Goal: Task Accomplishment & Management: Manage account settings

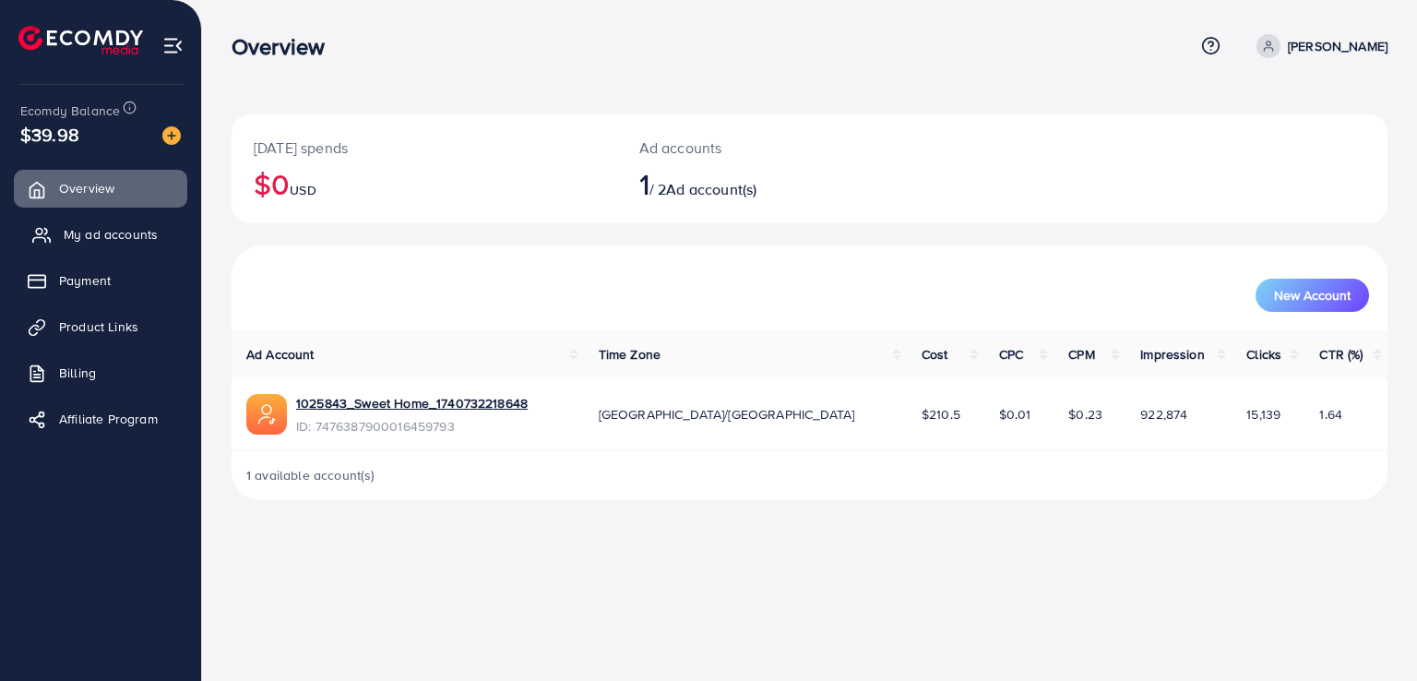
click at [30, 244] on link "My ad accounts" at bounding box center [100, 234] width 173 height 37
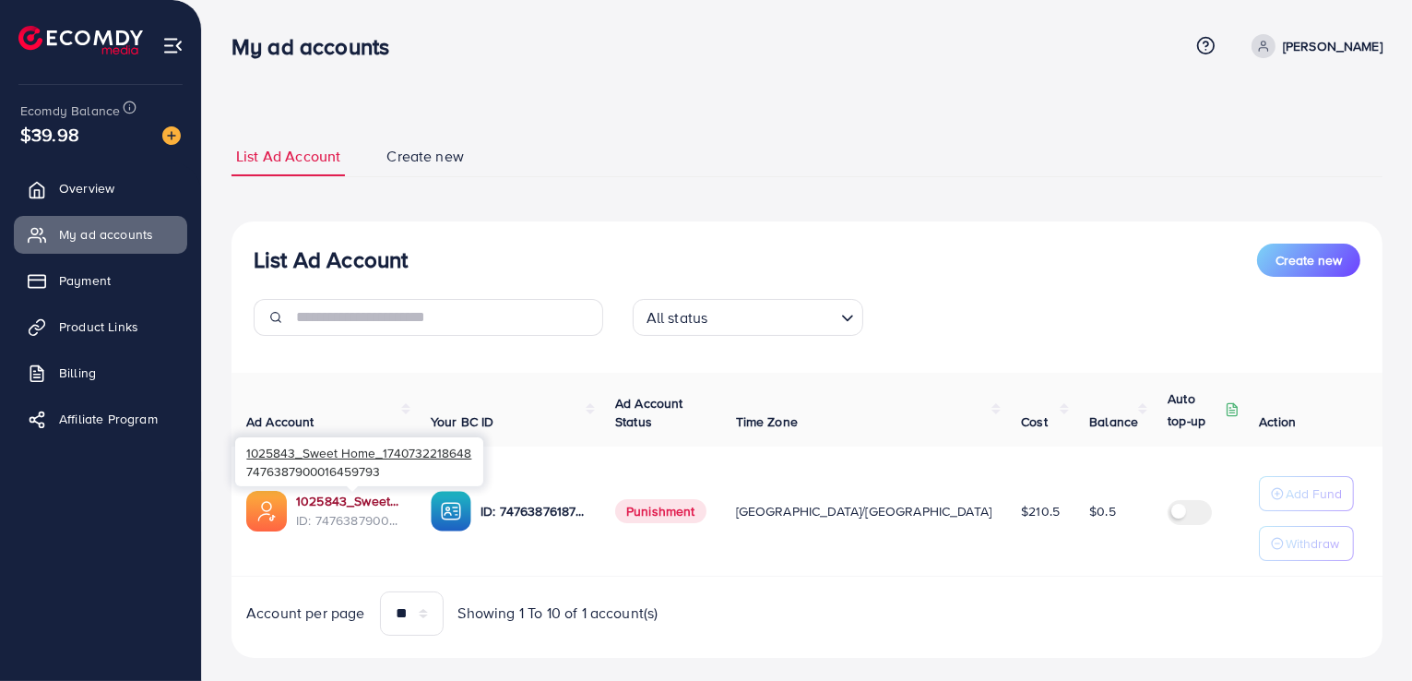
click at [358, 502] on link "1025843_Sweet Home_1740732218648" at bounding box center [348, 501] width 105 height 18
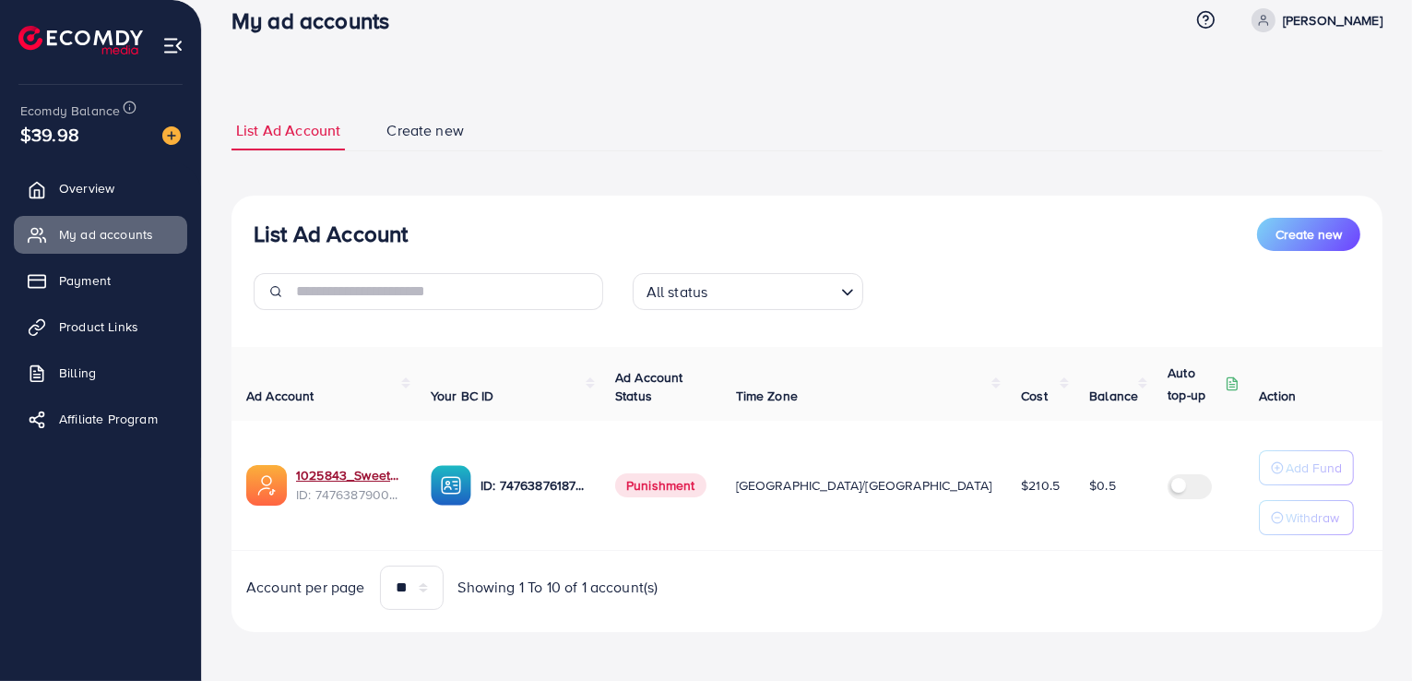
scroll to position [27, 0]
click at [95, 351] on ul "Overview My ad accounts Payment Product Links Billing Affiliate Program" at bounding box center [100, 309] width 201 height 294
click at [93, 338] on link "Product Links" at bounding box center [100, 326] width 173 height 37
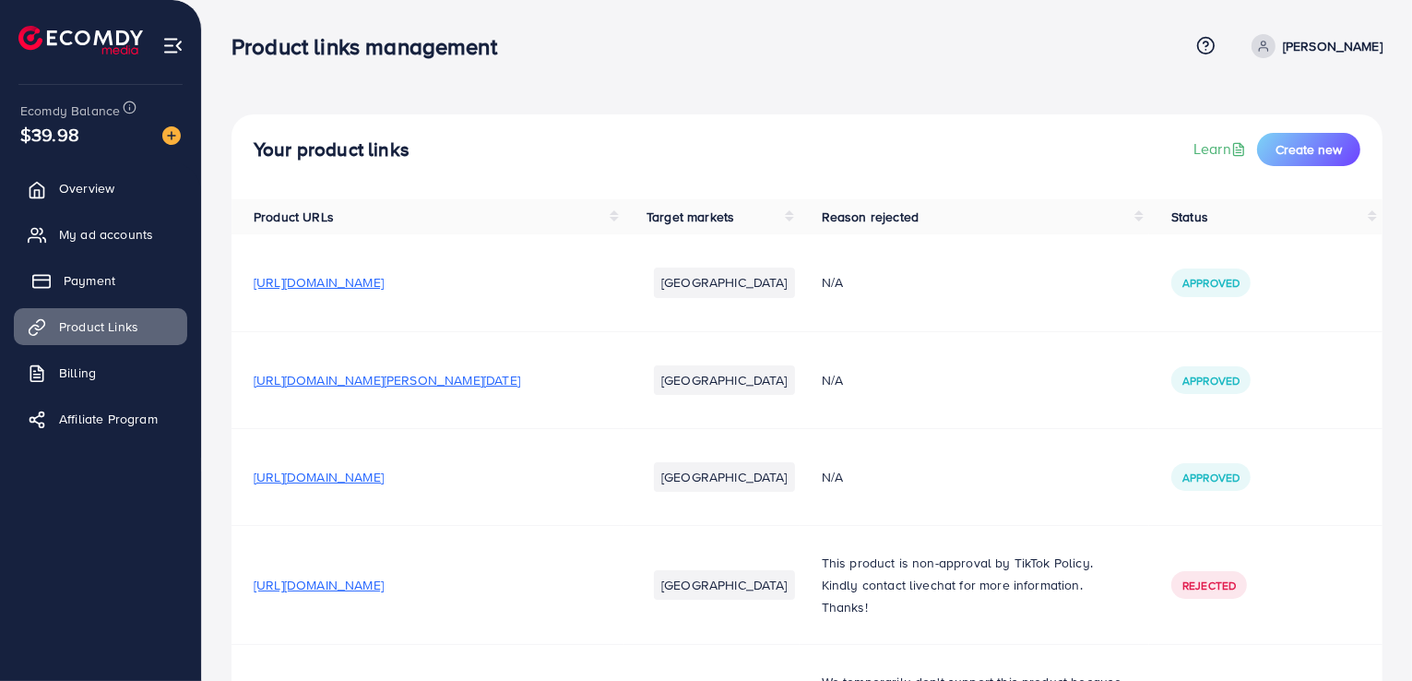
click at [94, 283] on span "Payment" at bounding box center [90, 280] width 52 height 18
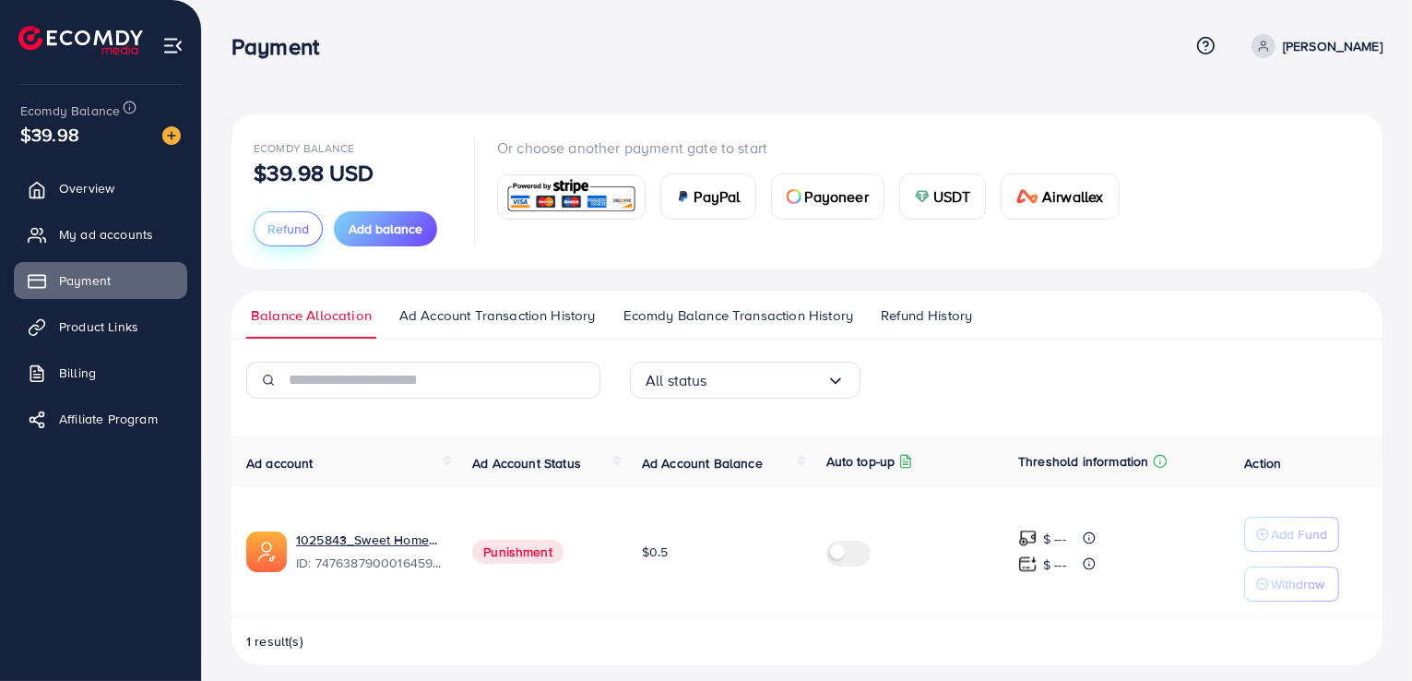
click at [271, 233] on span "Refund" at bounding box center [289, 229] width 42 height 18
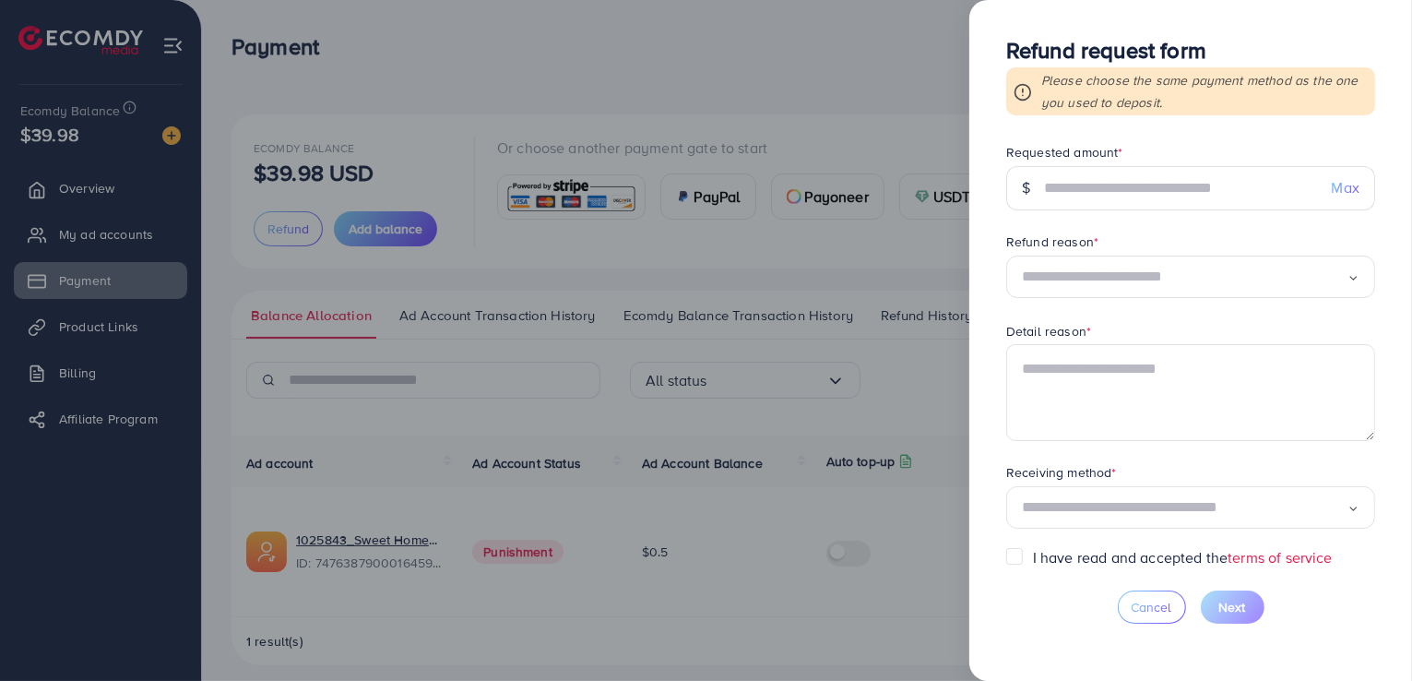
click at [1332, 196] on span "Max" at bounding box center [1346, 187] width 28 height 21
type input "*****"
click at [1072, 285] on input "Search for option" at bounding box center [1185, 277] width 326 height 29
click at [1063, 391] on form "Requested amount * $ ***** Max Refund reason * Temporarily stop using service L…" at bounding box center [1190, 345] width 369 height 404
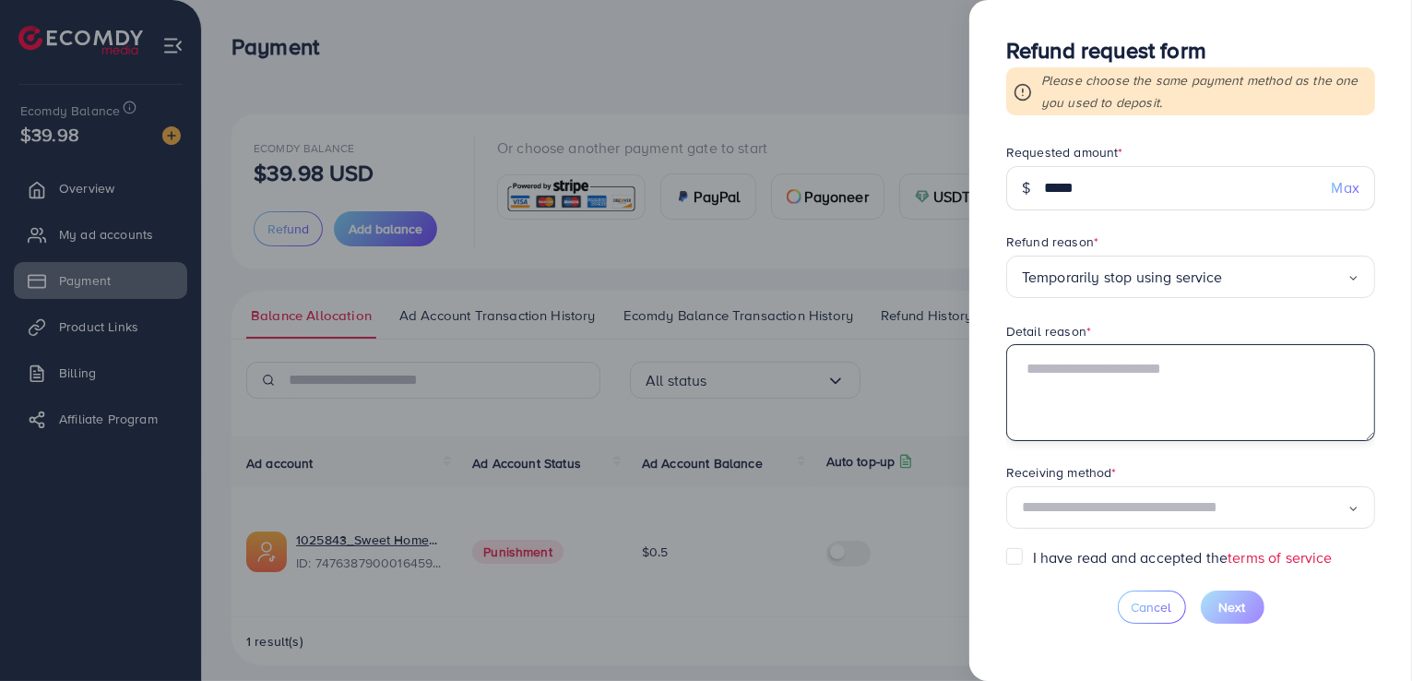
click at [1063, 391] on textarea at bounding box center [1190, 392] width 369 height 96
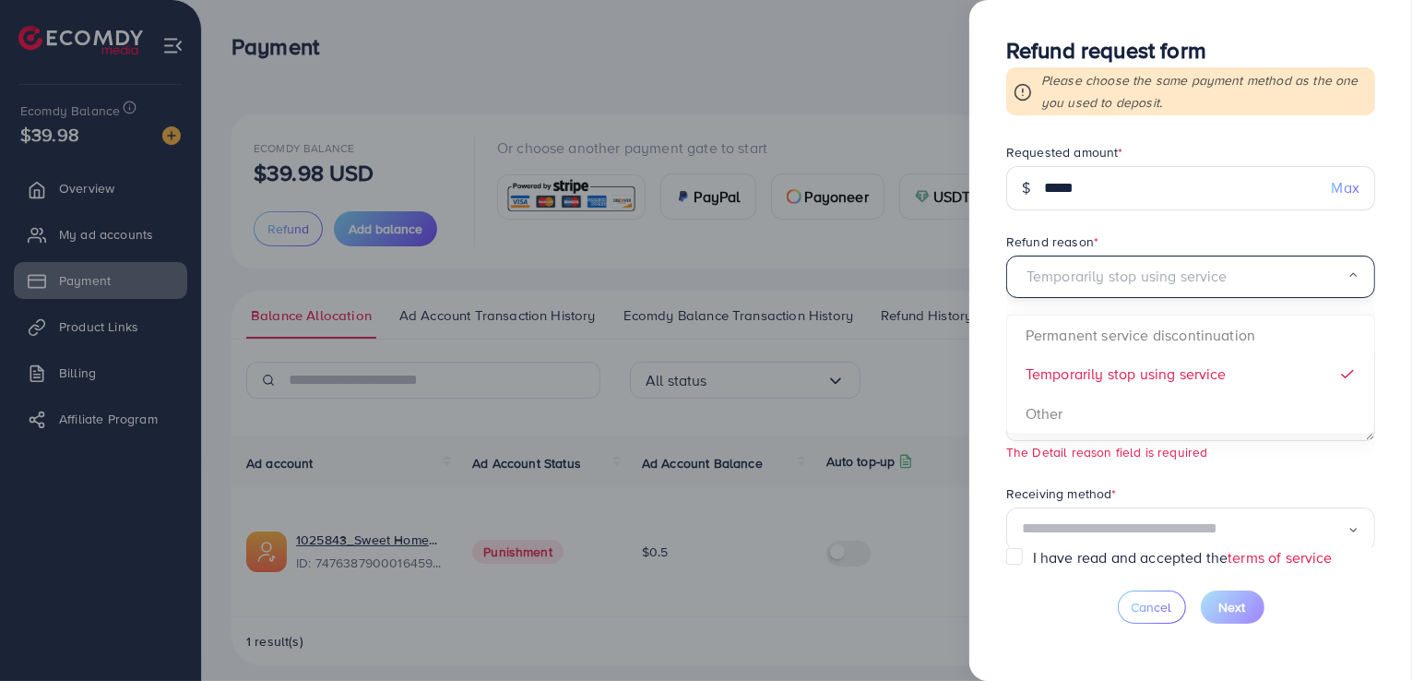
click at [1076, 284] on div "Temporarily stop using service" at bounding box center [1185, 277] width 326 height 29
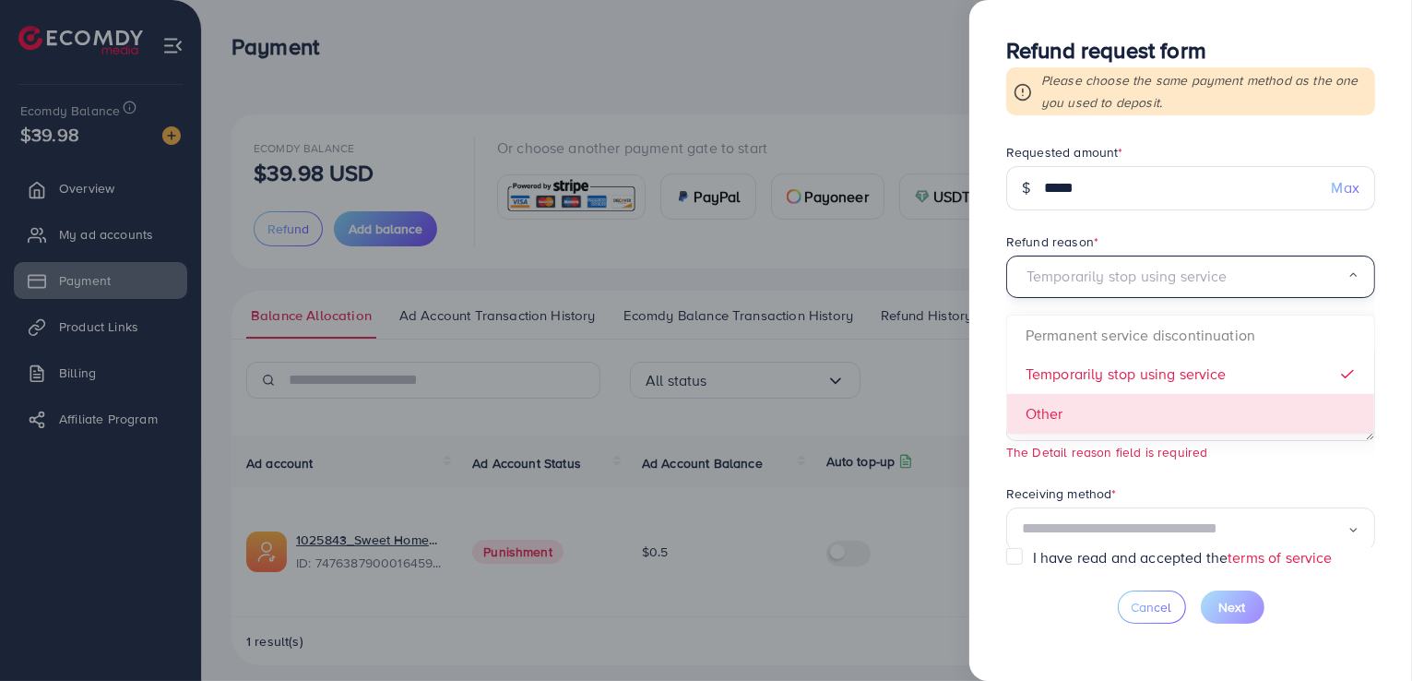
click at [1054, 402] on form "Requested amount * $ ***** Max Refund reason * Temporarily stop using service L…" at bounding box center [1190, 345] width 369 height 404
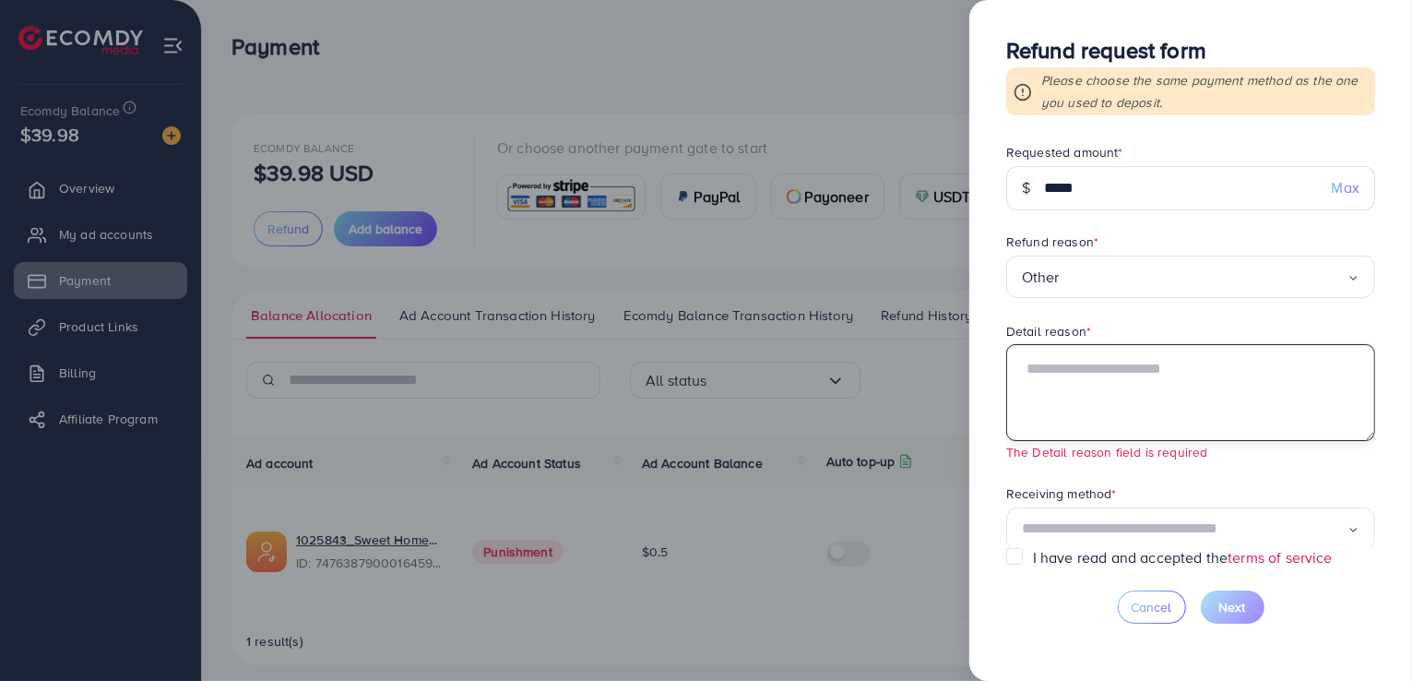
click at [1052, 404] on textarea at bounding box center [1190, 392] width 369 height 96
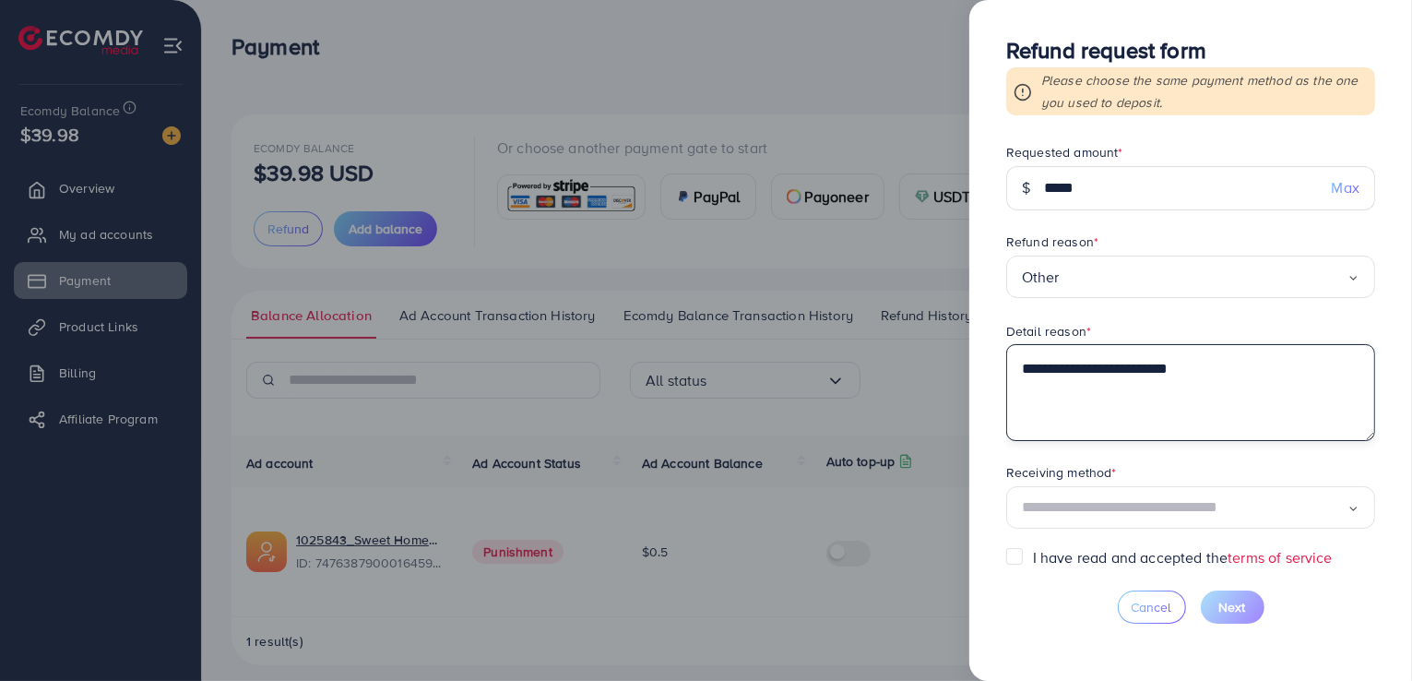
type textarea "**********"
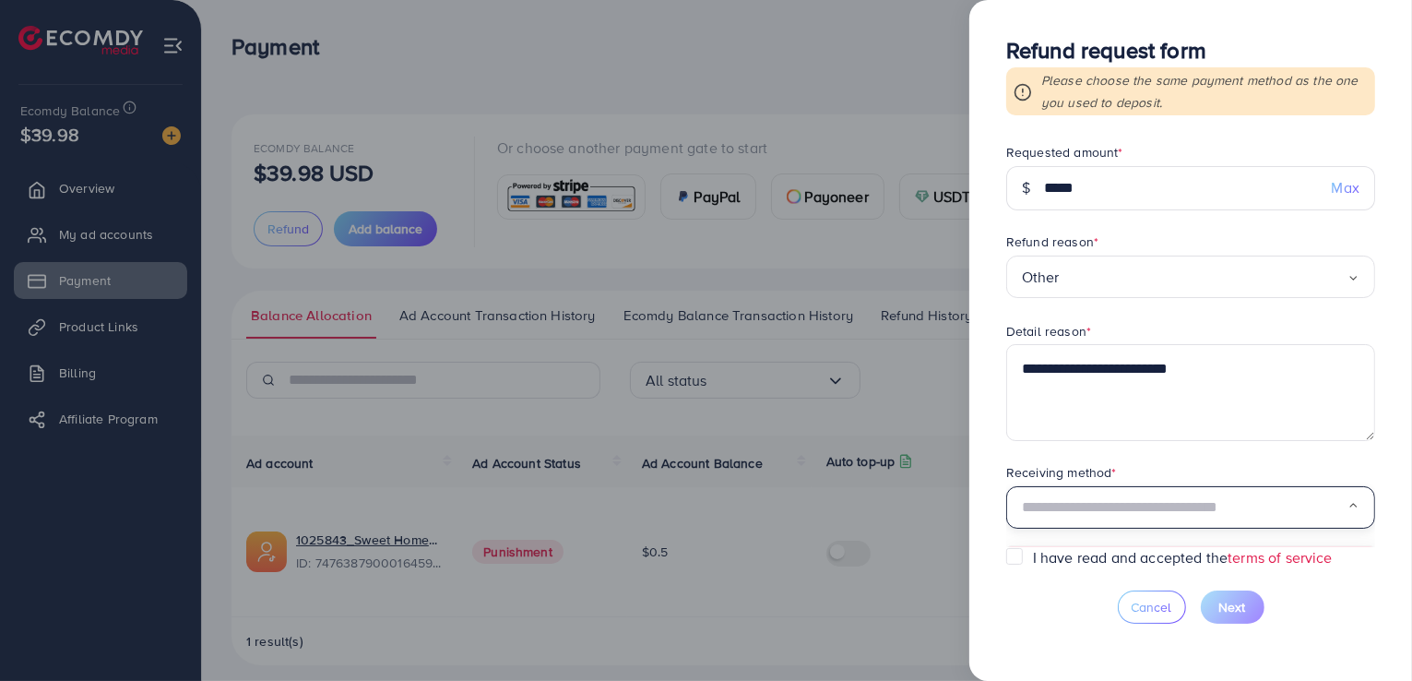
click at [1048, 520] on input "Search for option" at bounding box center [1185, 508] width 326 height 29
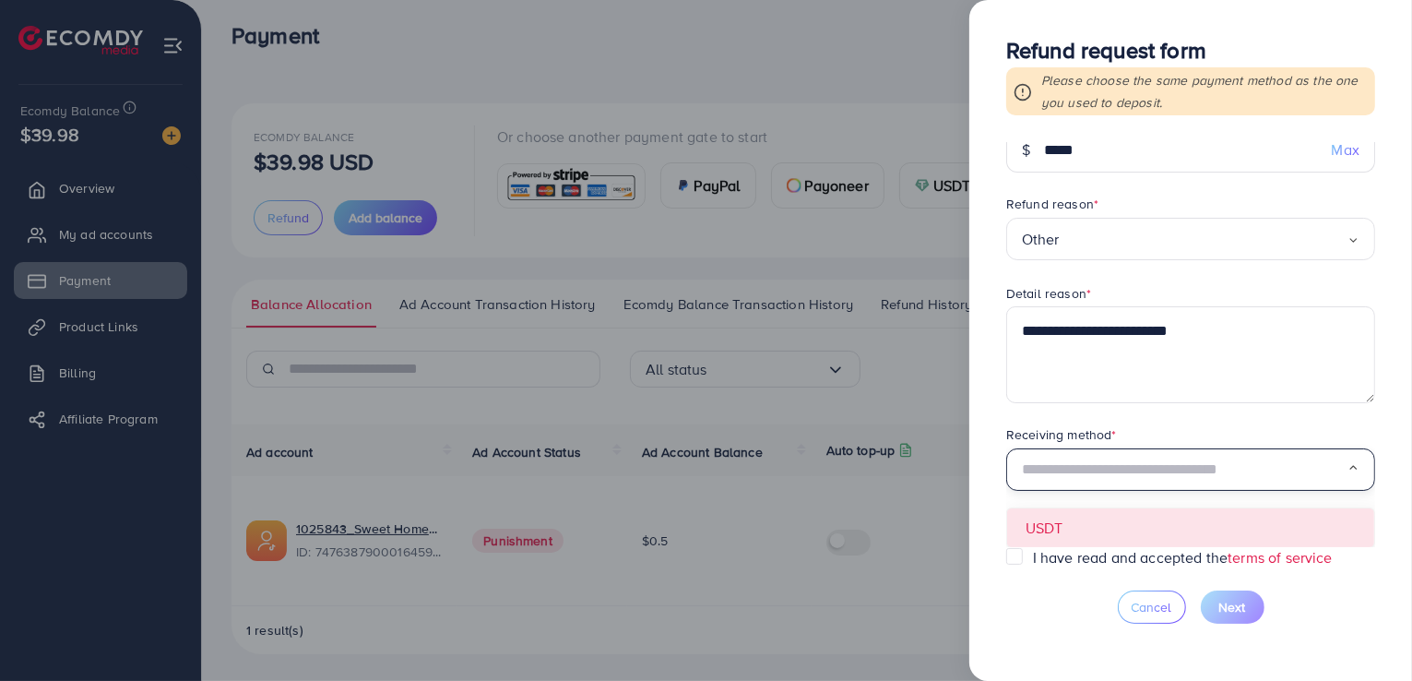
scroll to position [13, 0]
click at [1041, 536] on form "**********" at bounding box center [1190, 345] width 369 height 404
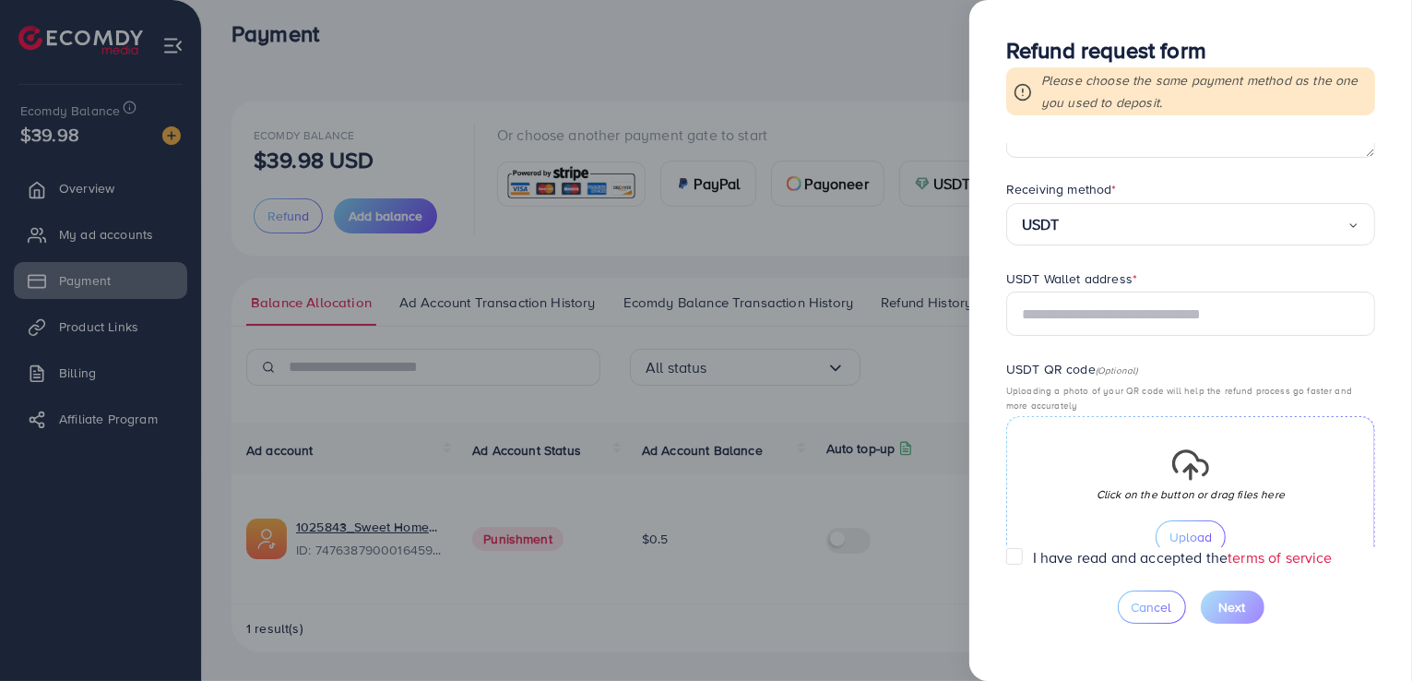
scroll to position [315, 0]
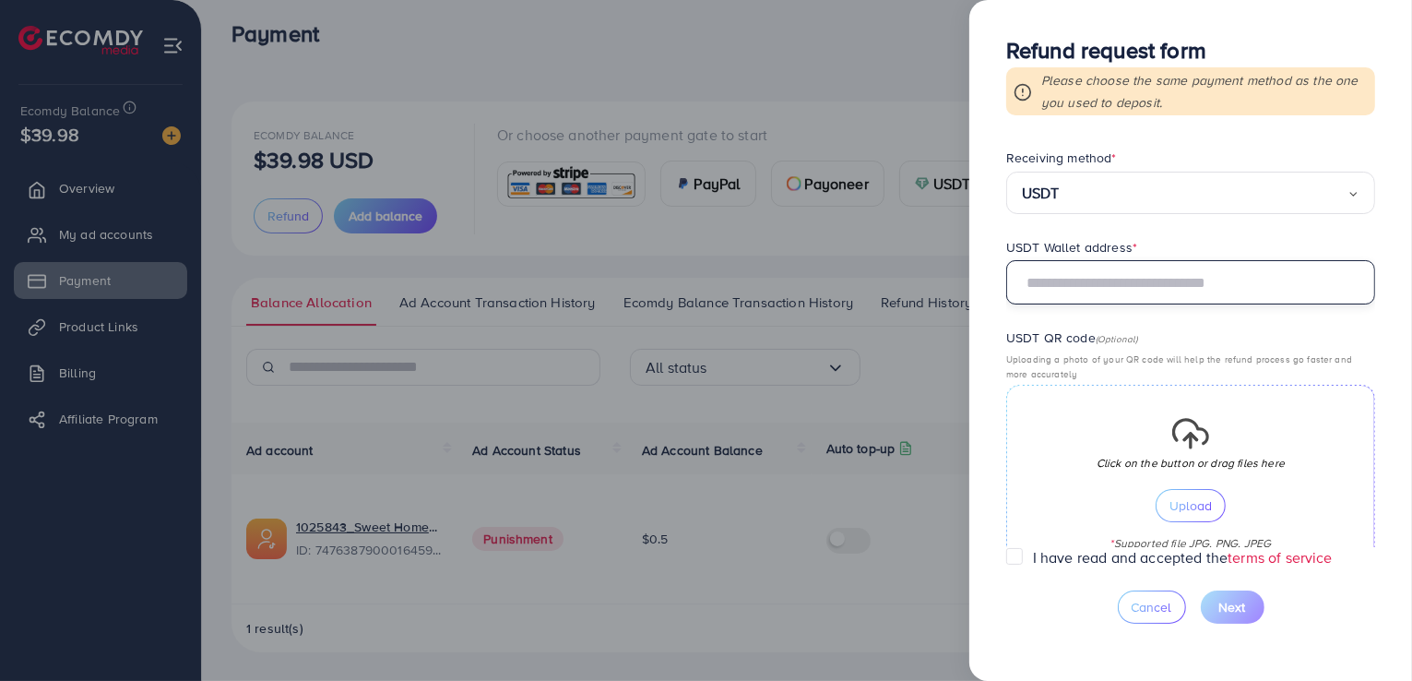
click at [1079, 291] on input "text" at bounding box center [1190, 282] width 369 height 44
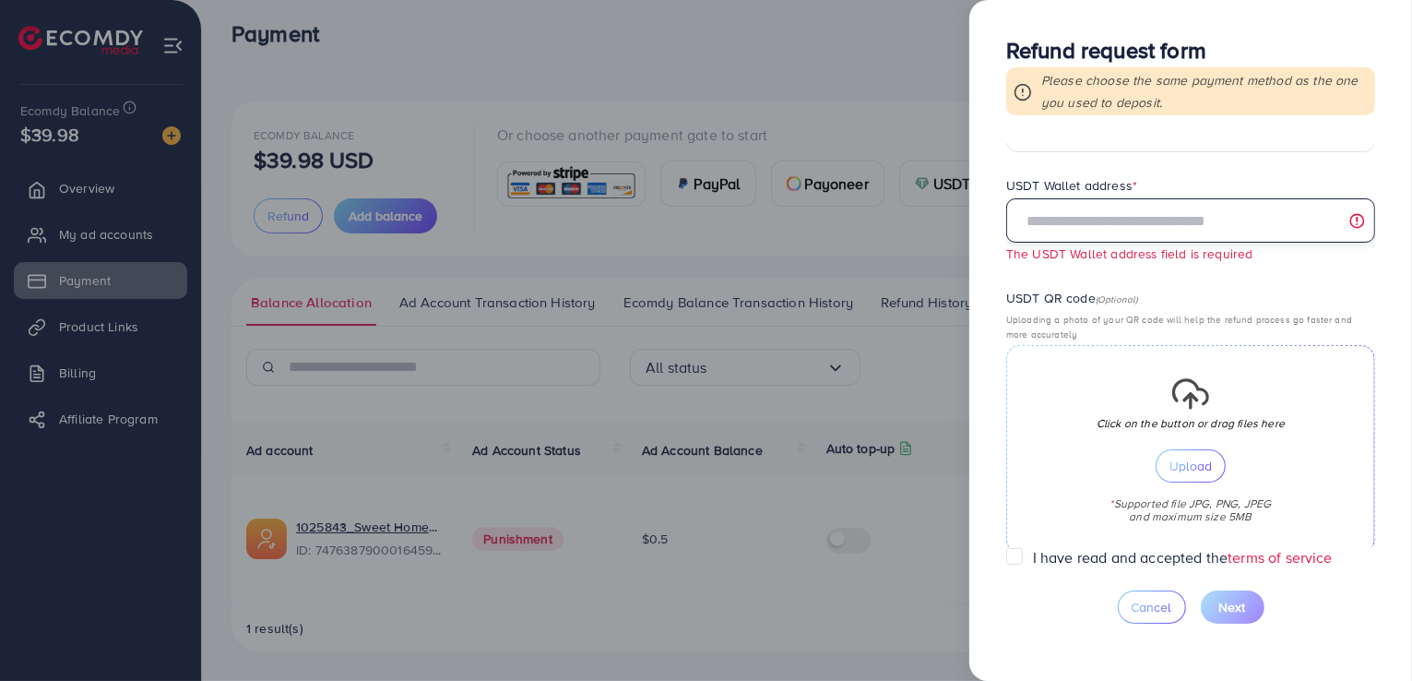
scroll to position [376, 0]
paste input "**********"
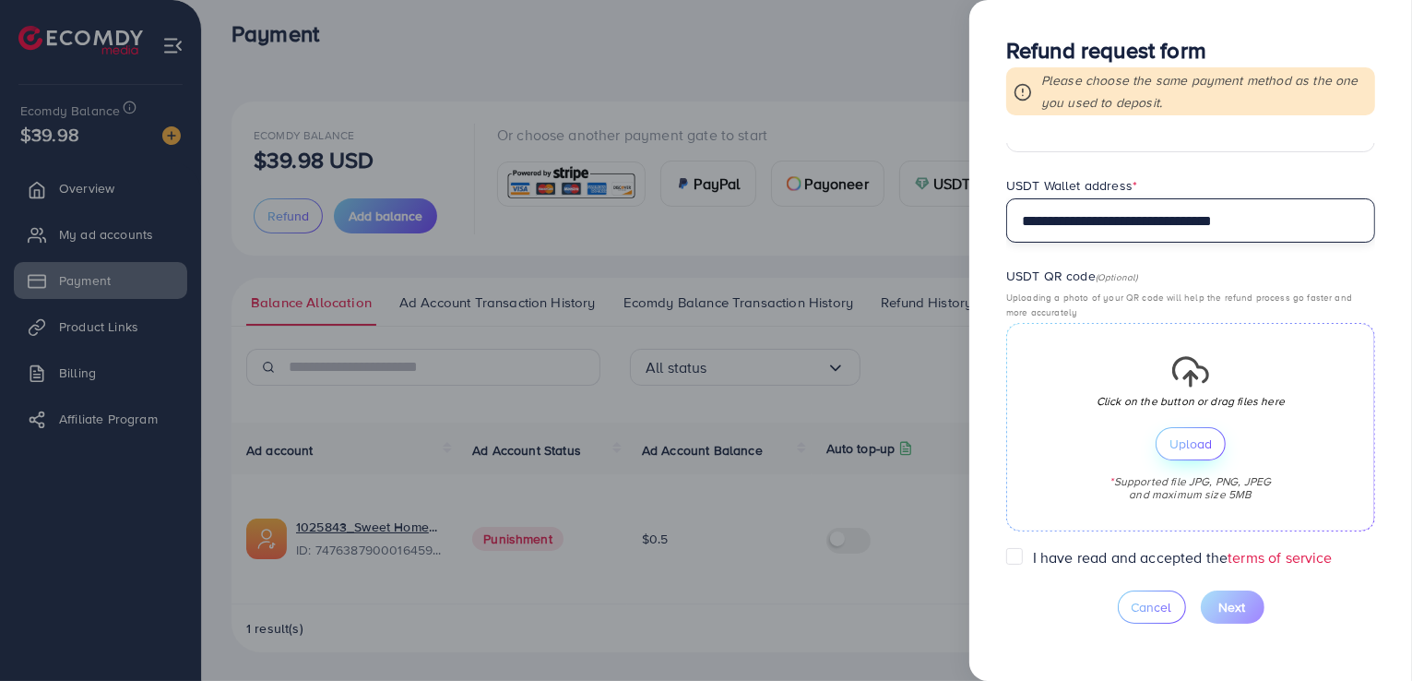
type input "**********"
click at [1197, 452] on button "Upload" at bounding box center [1191, 443] width 70 height 33
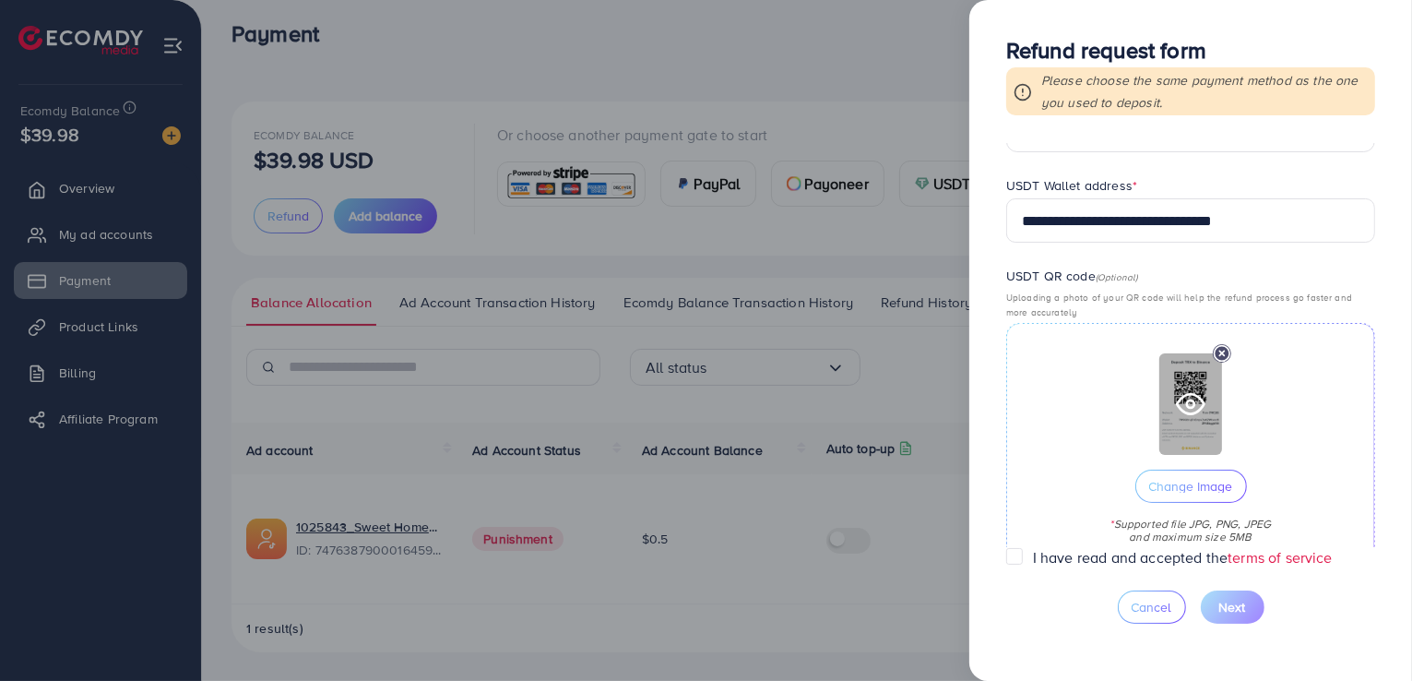
click at [1187, 402] on circle at bounding box center [1190, 403] width 7 height 7
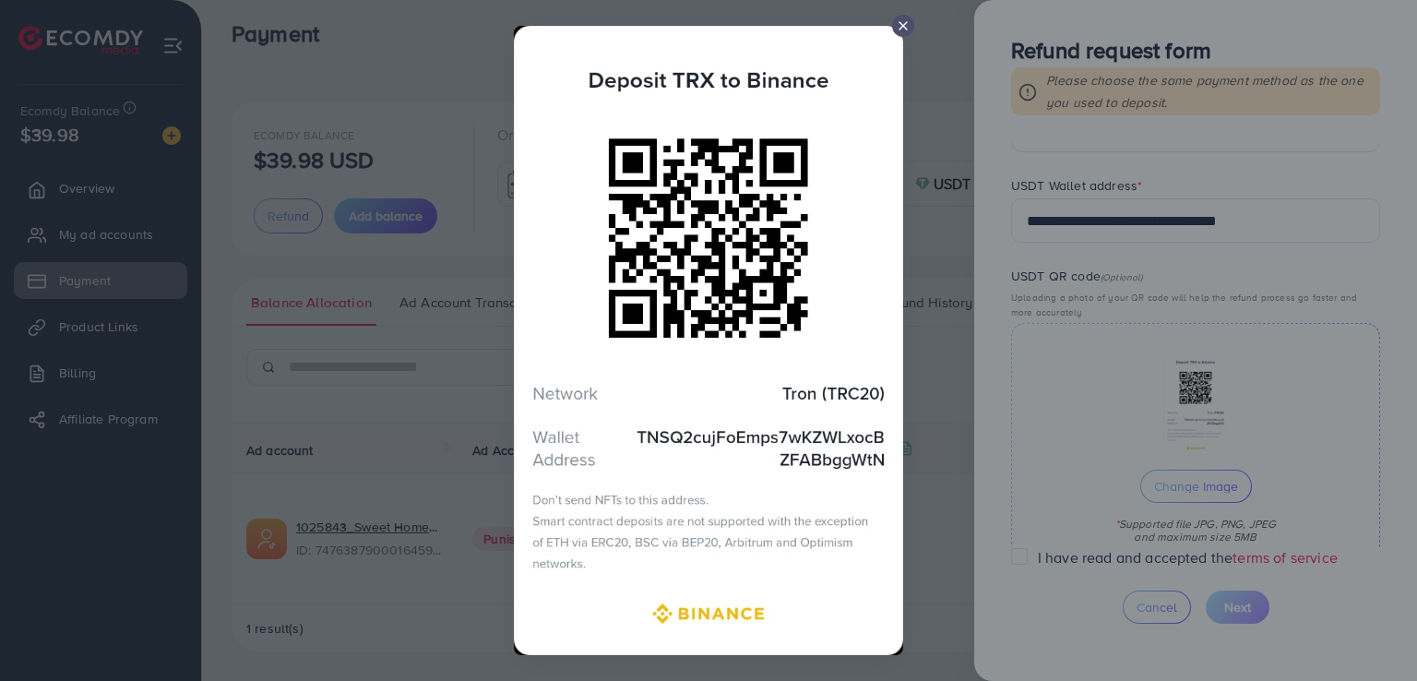
click at [892, 26] on div at bounding box center [903, 26] width 22 height 22
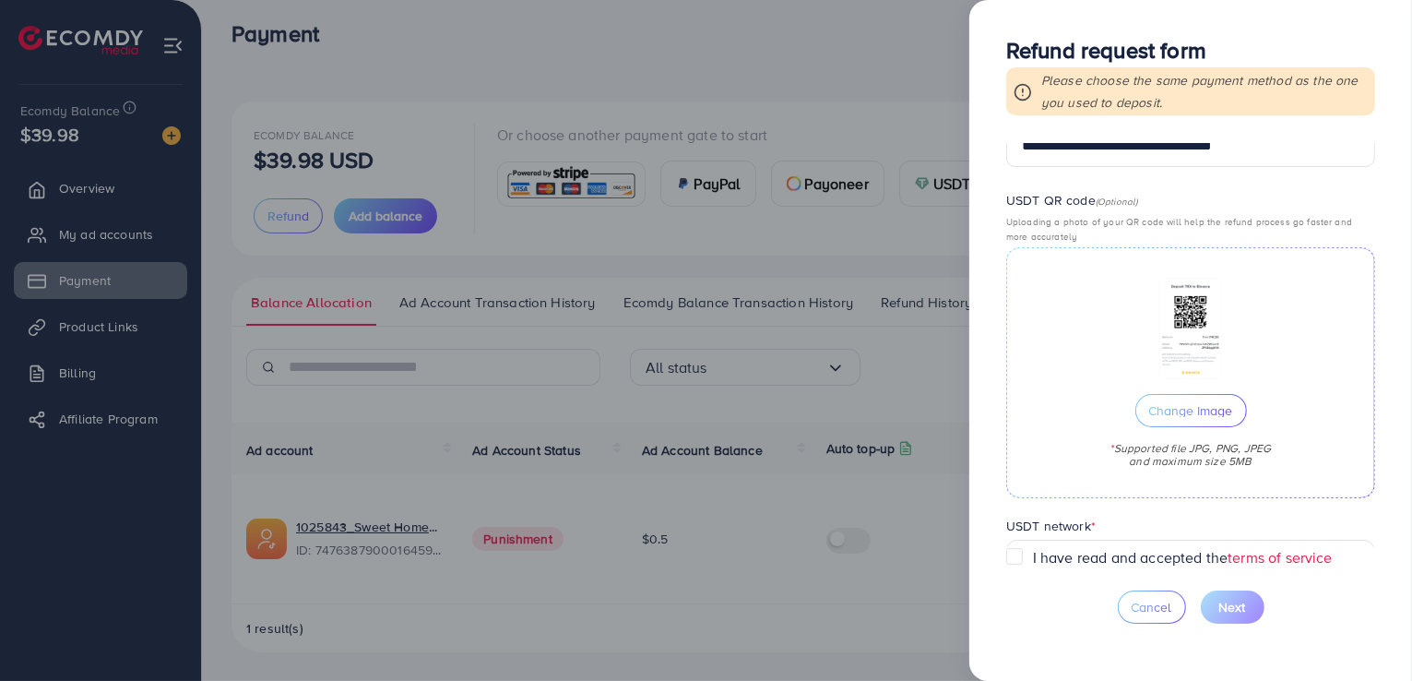
scroll to position [510, 0]
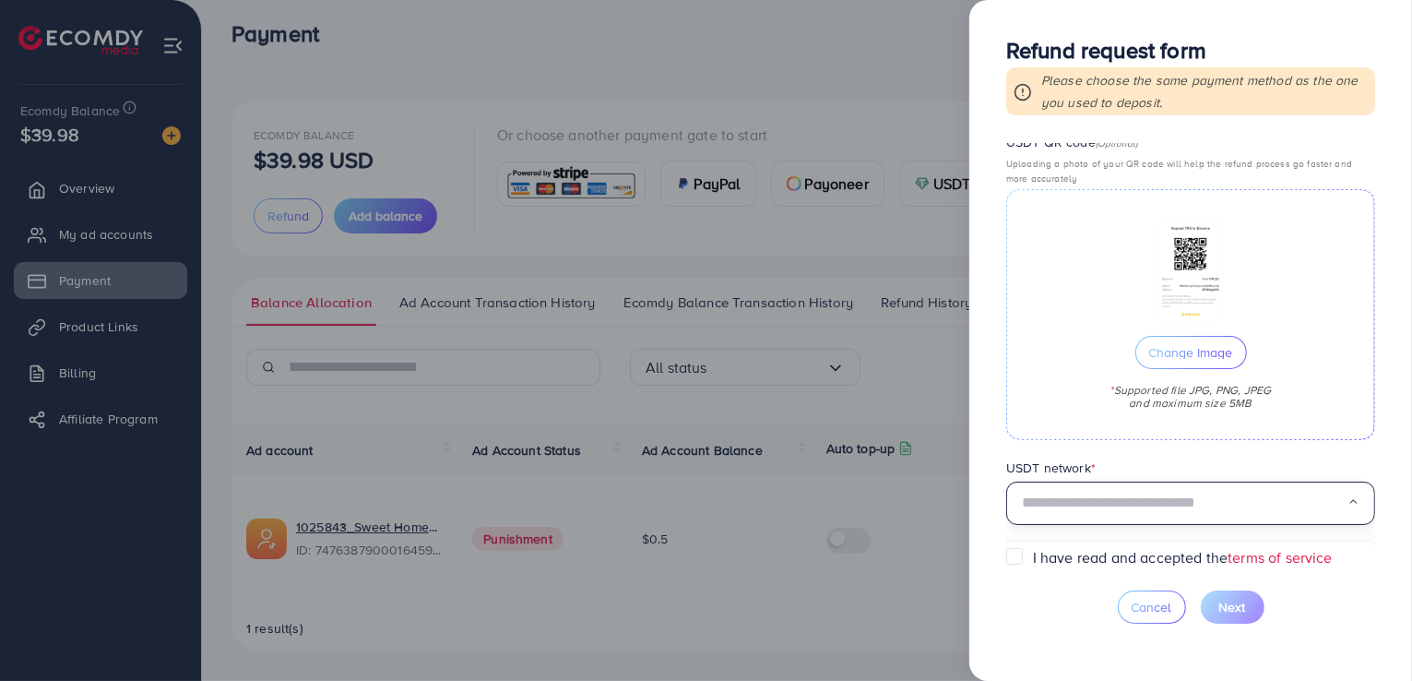
click at [1129, 517] on div "Loading..." at bounding box center [1190, 503] width 369 height 43
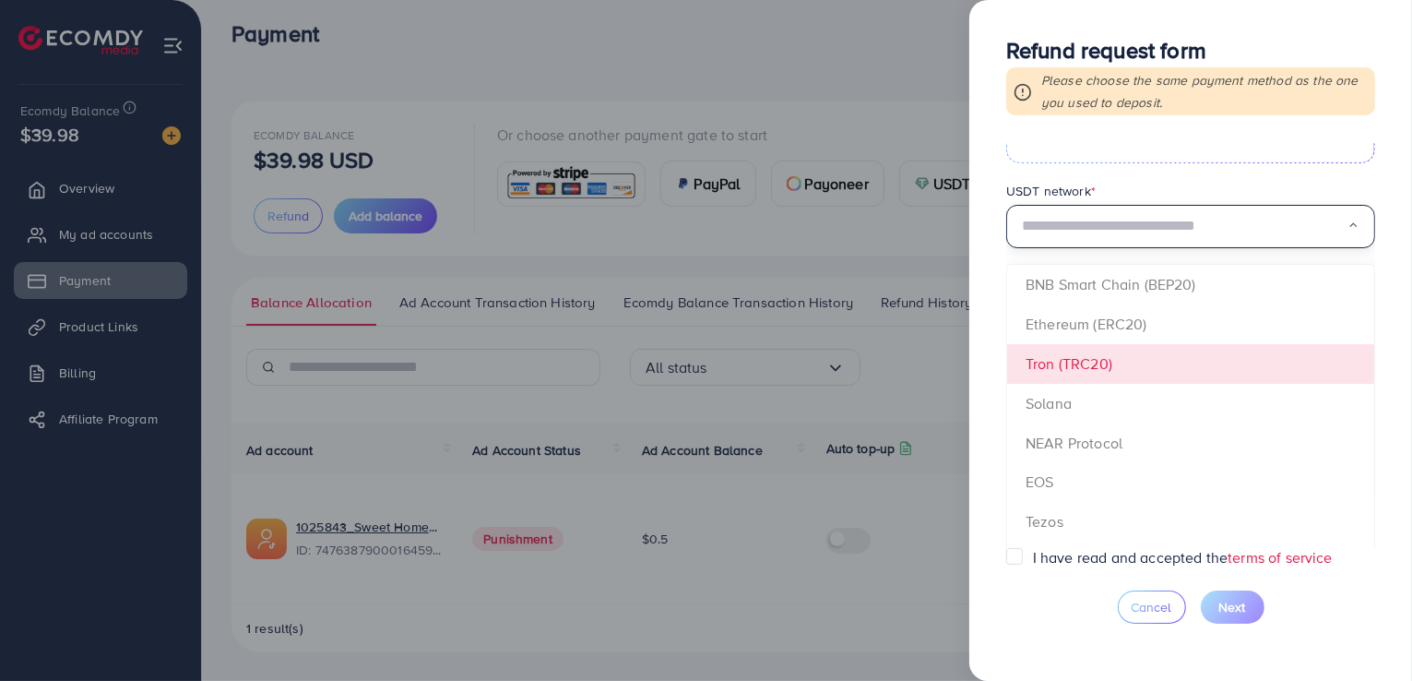
click at [1036, 368] on form "**********" at bounding box center [1190, 345] width 369 height 404
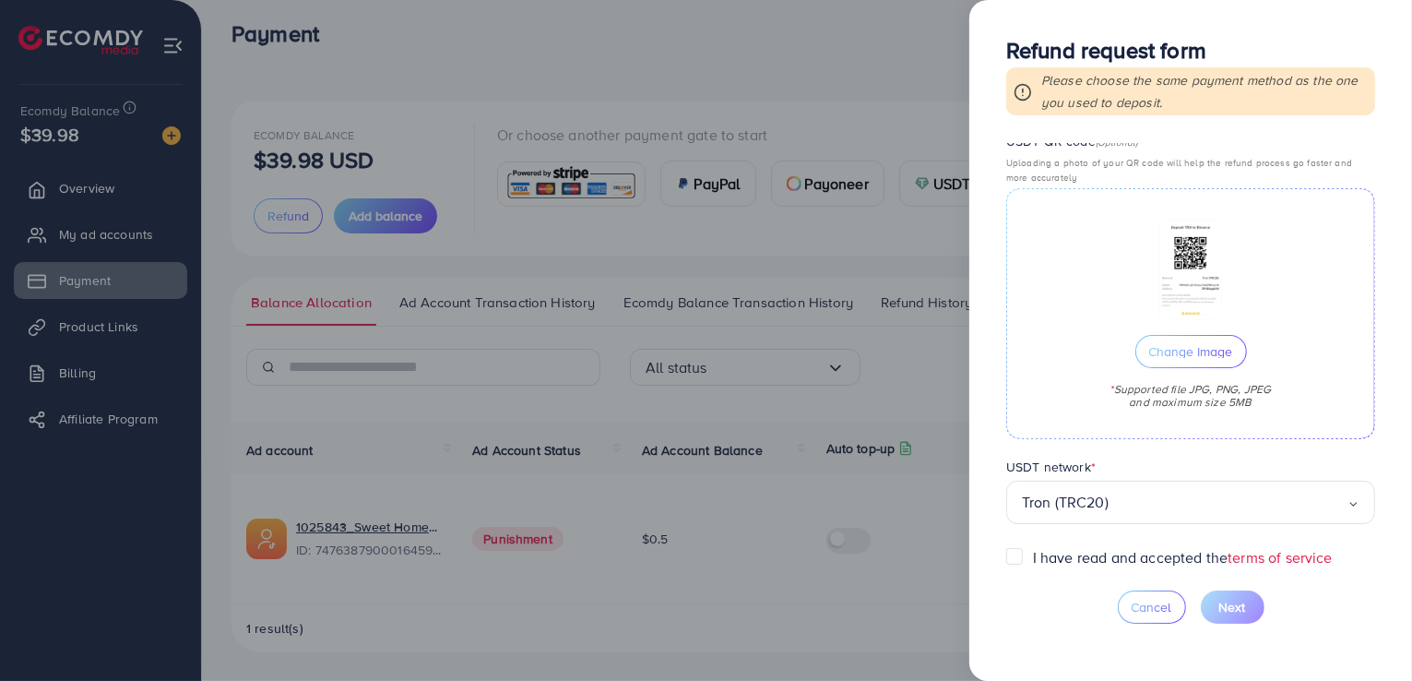
scroll to position [511, 0]
click at [1032, 564] on div "I have read and accepted the terms of service" at bounding box center [1190, 557] width 369 height 21
click at [1033, 553] on label "I have read and accepted the terms of service" at bounding box center [1183, 557] width 300 height 21
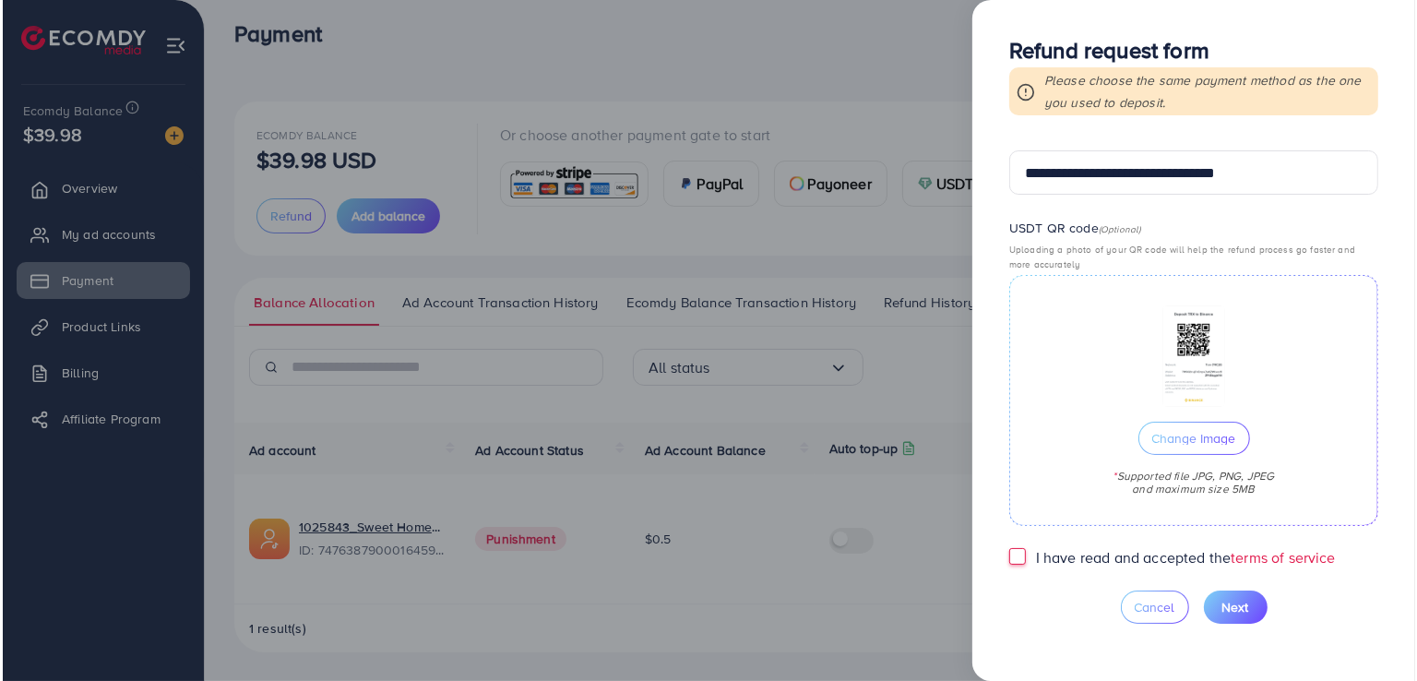
scroll to position [461, 0]
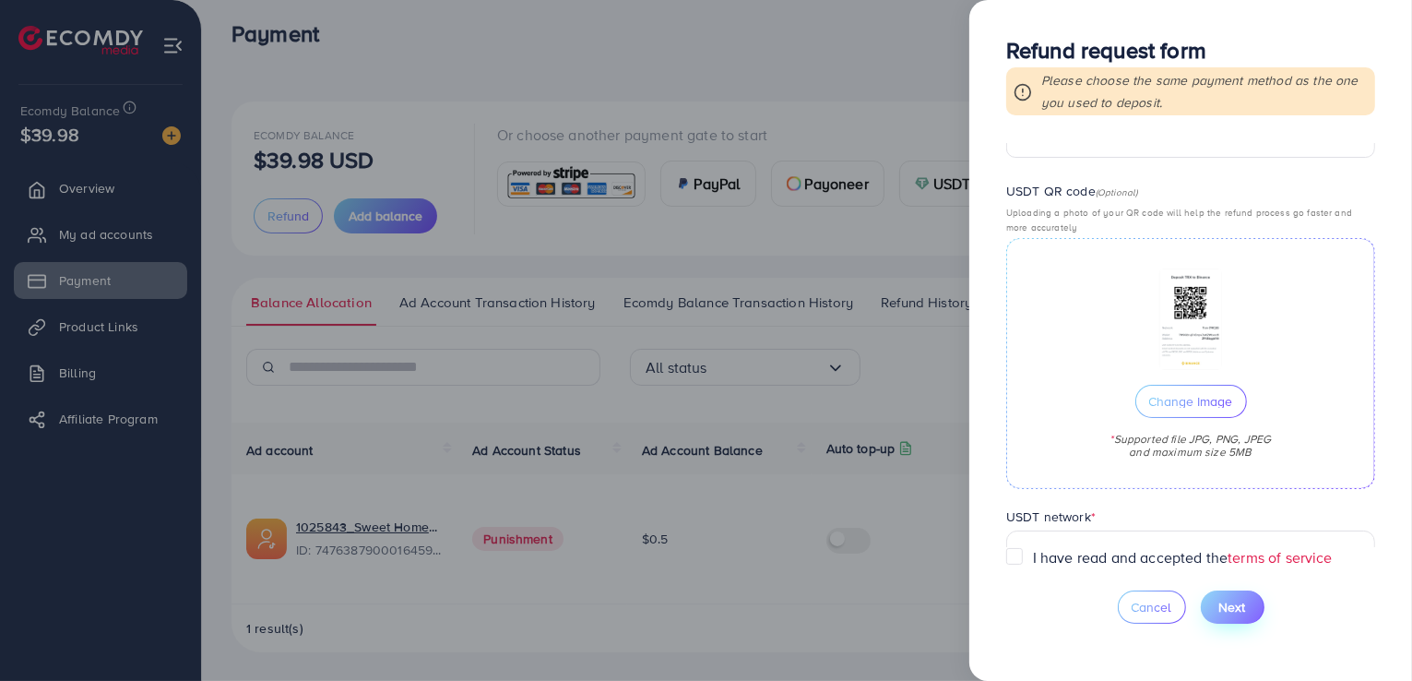
click at [1227, 612] on span "Next" at bounding box center [1232, 607] width 27 height 18
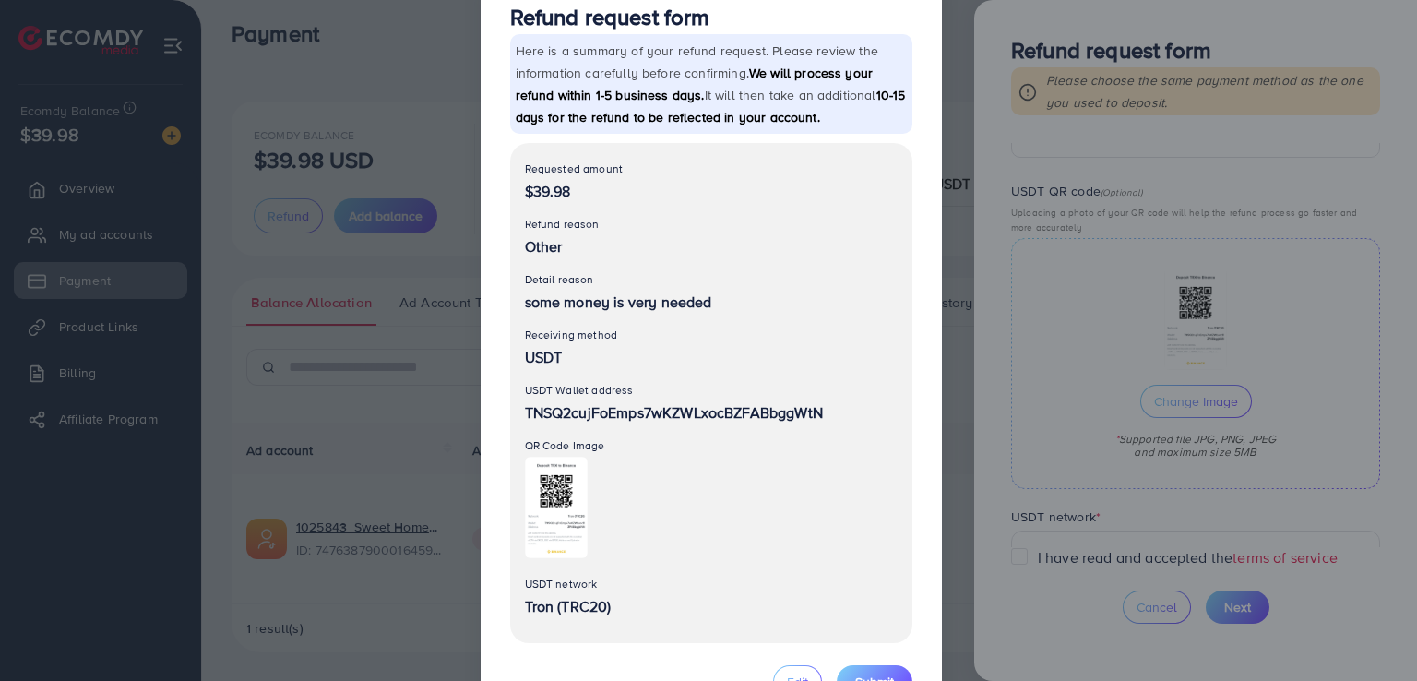
scroll to position [125, 0]
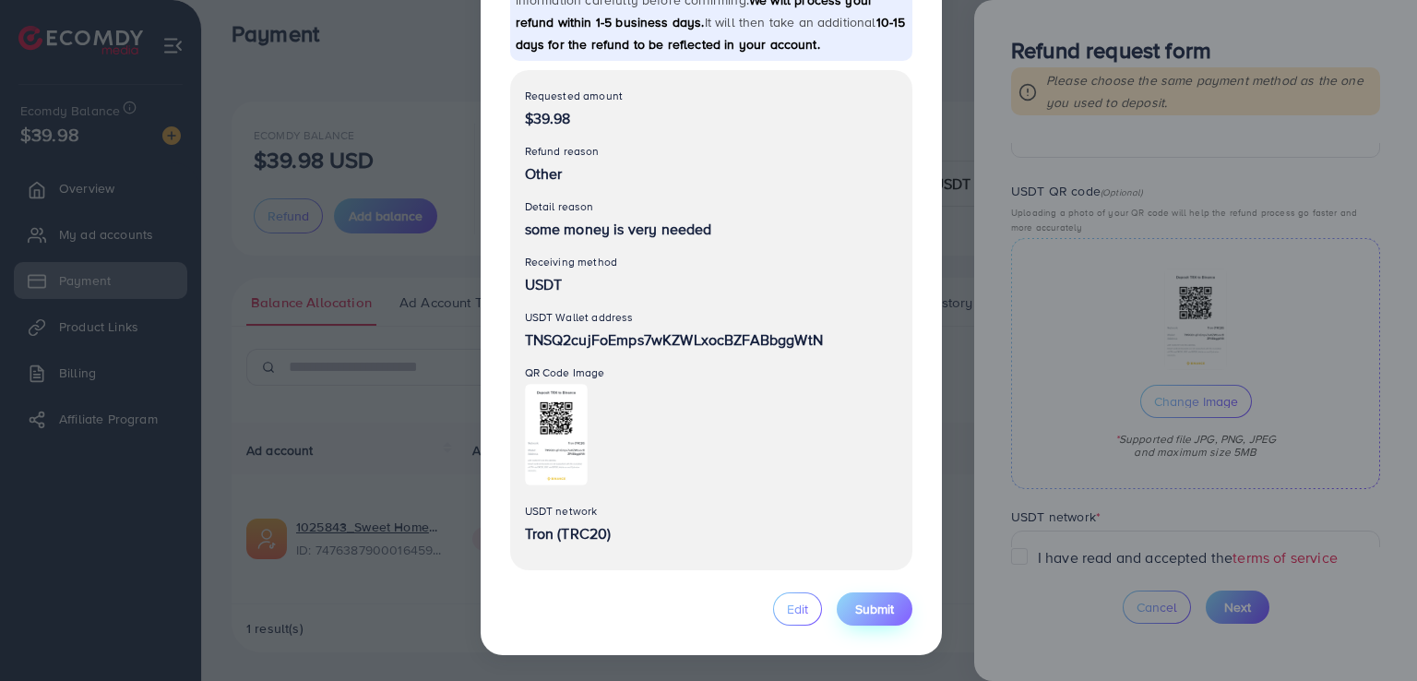
click at [886, 610] on span "Submit" at bounding box center [874, 609] width 39 height 18
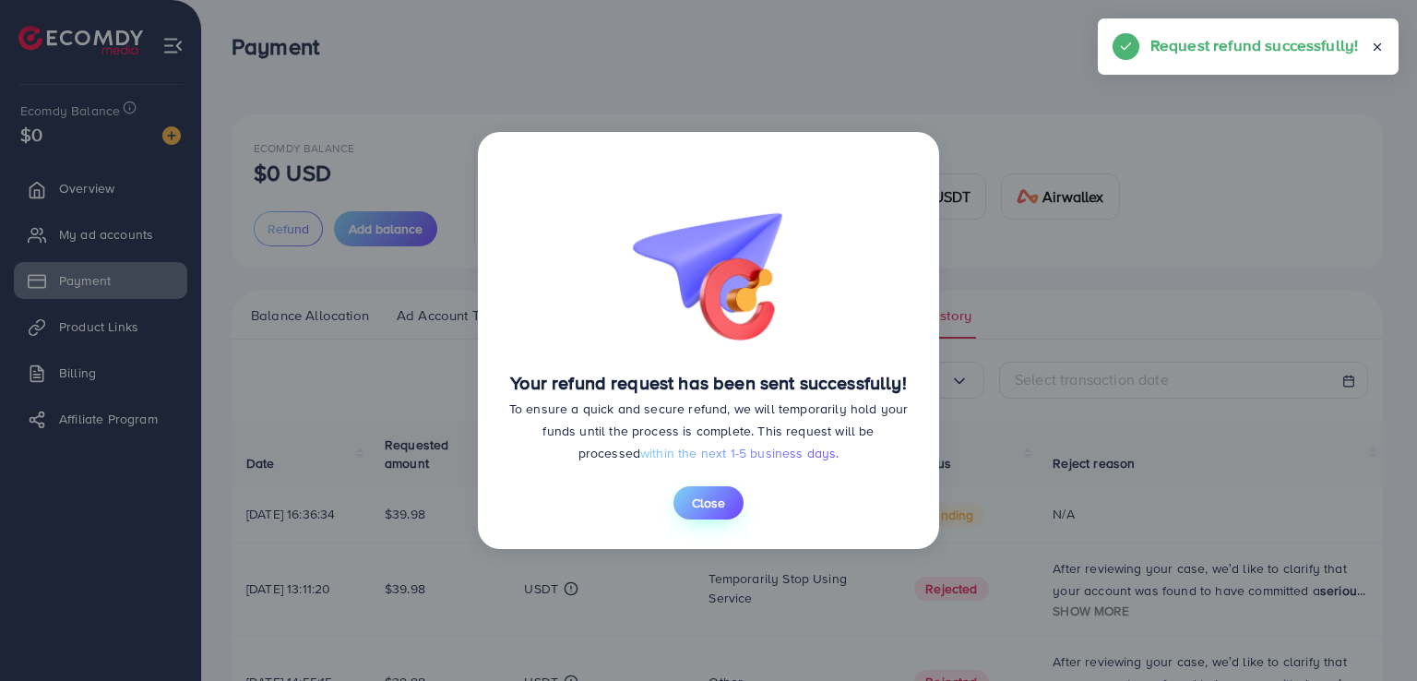
click at [720, 503] on span "Close" at bounding box center [708, 503] width 33 height 18
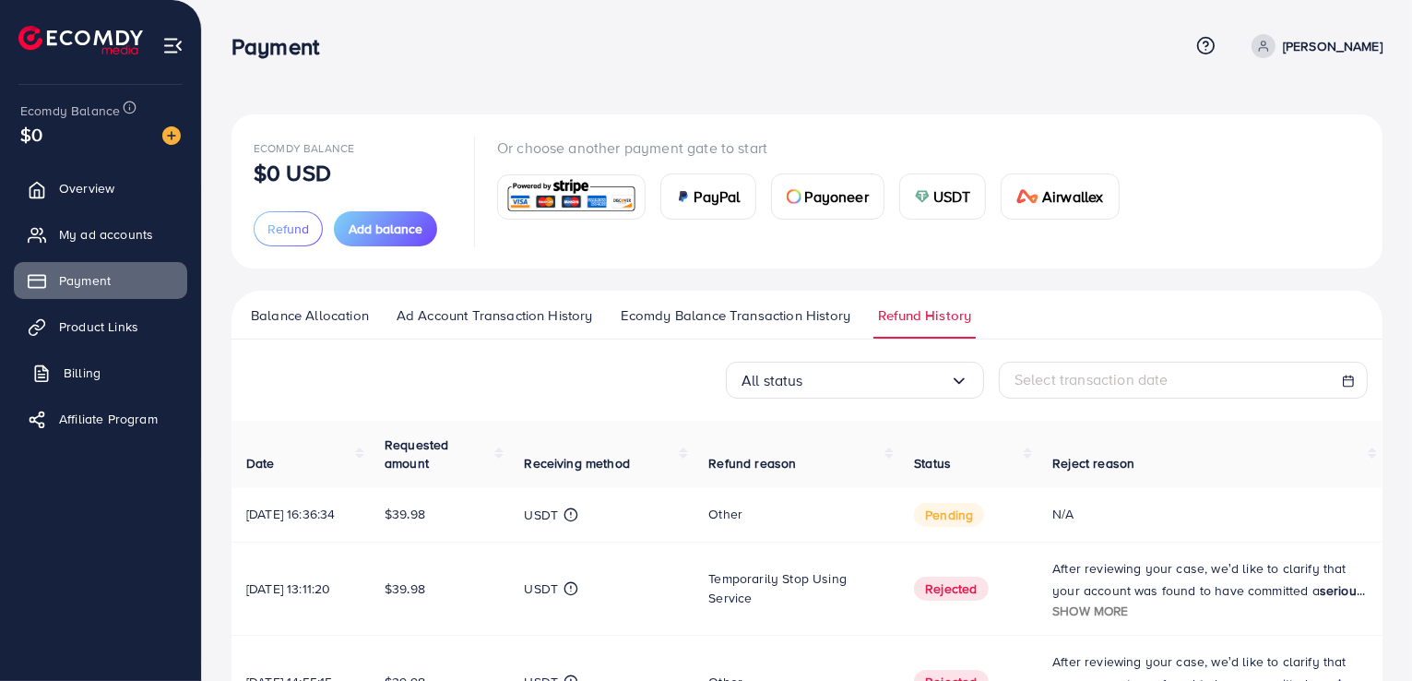
click at [113, 362] on link "Billing" at bounding box center [100, 372] width 173 height 37
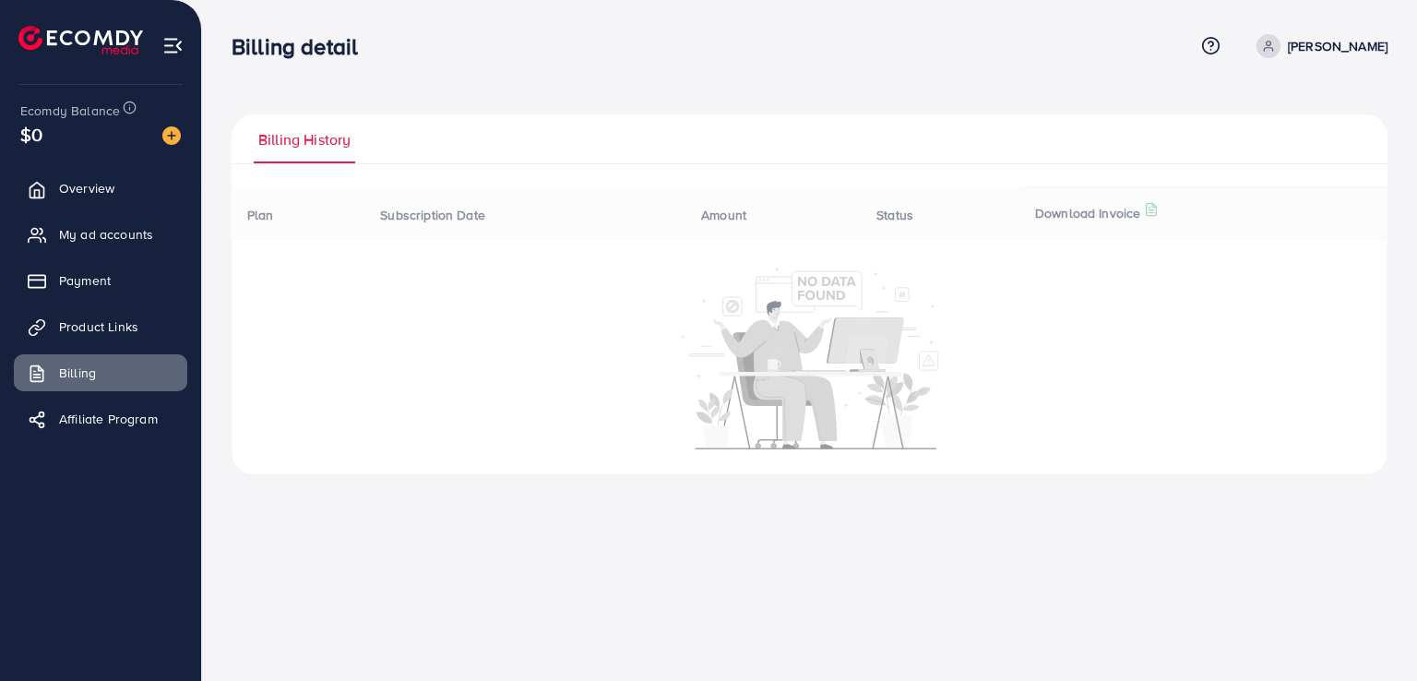
click at [113, 350] on ul "Overview My ad accounts Payment Product Links Billing Affiliate Program" at bounding box center [100, 309] width 201 height 294
click at [113, 340] on link "Product Links" at bounding box center [100, 326] width 173 height 37
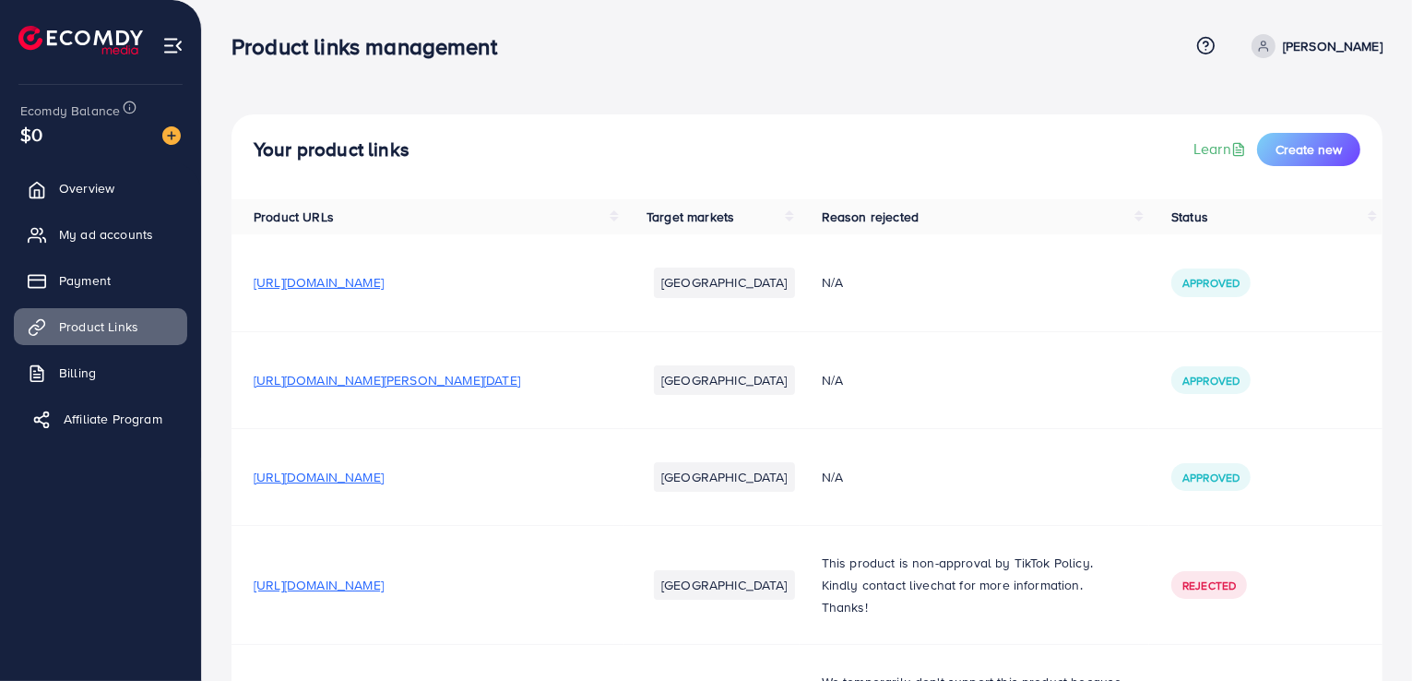
click at [119, 424] on span "Affiliate Program" at bounding box center [113, 419] width 99 height 18
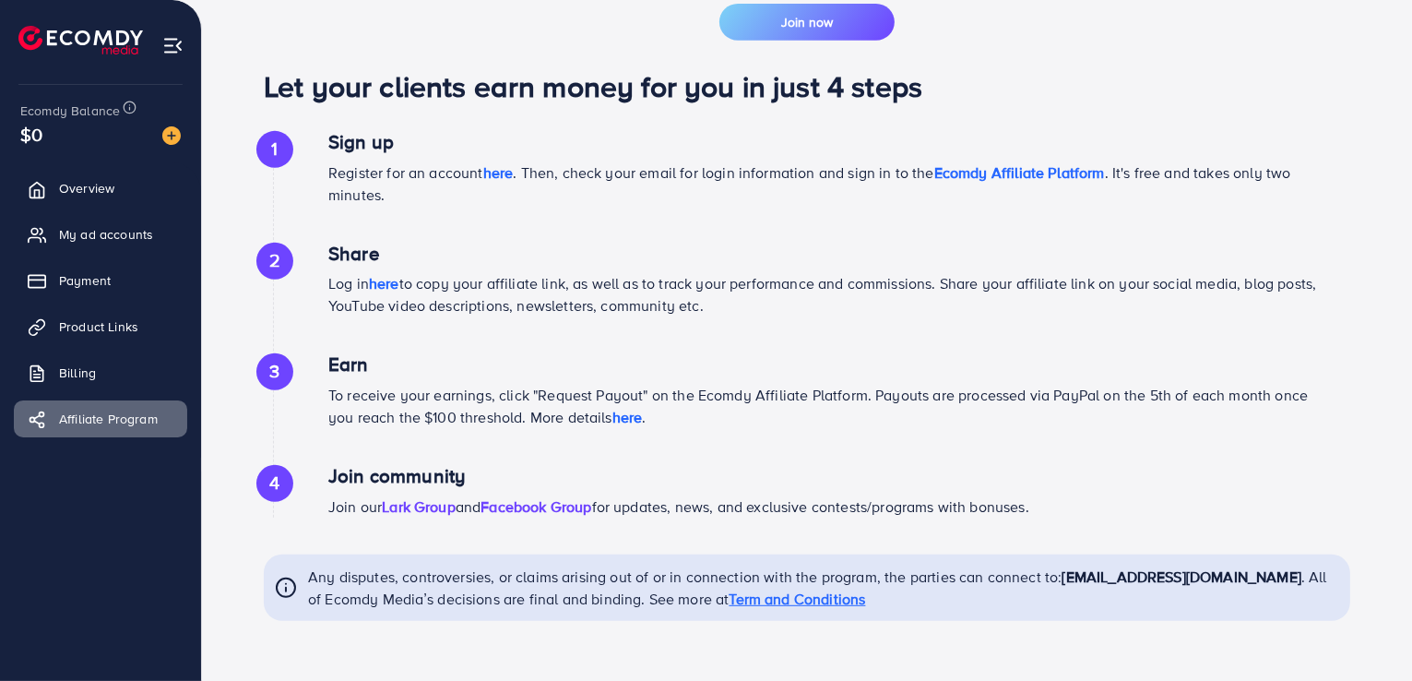
scroll to position [871, 0]
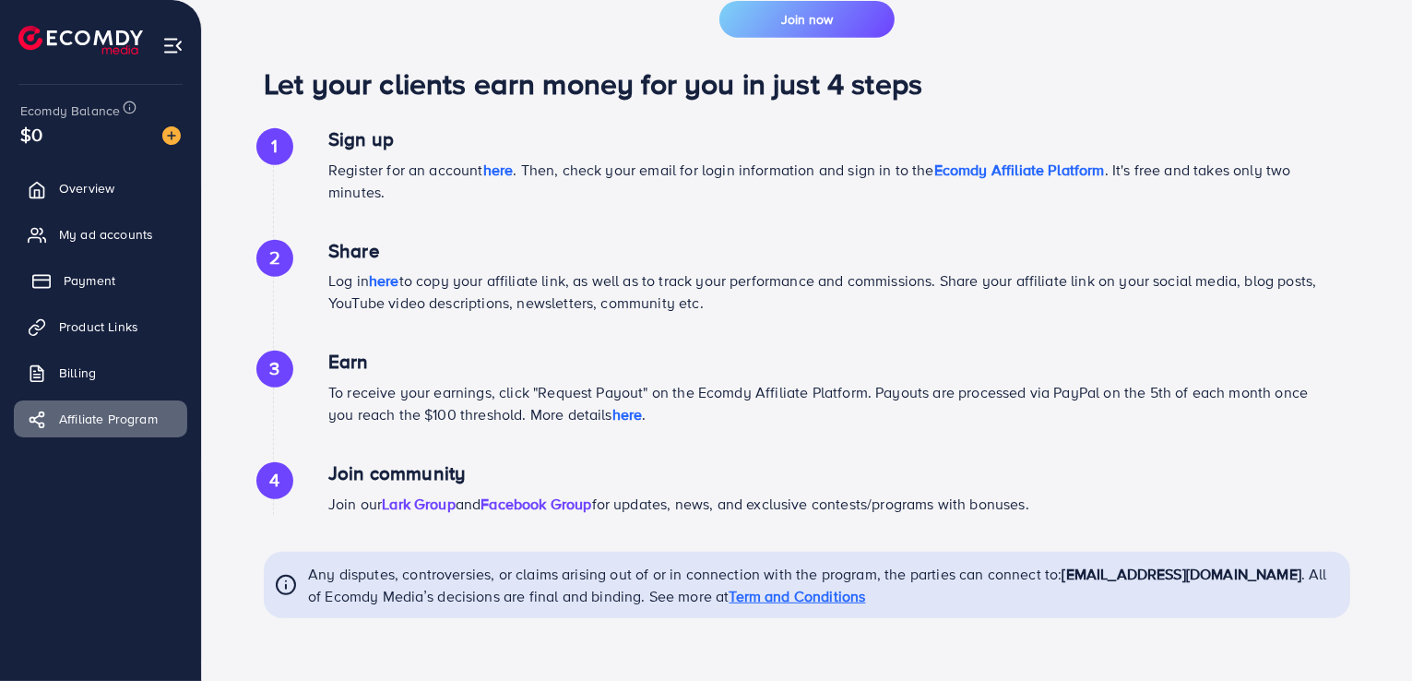
click at [144, 267] on link "Payment" at bounding box center [100, 280] width 173 height 37
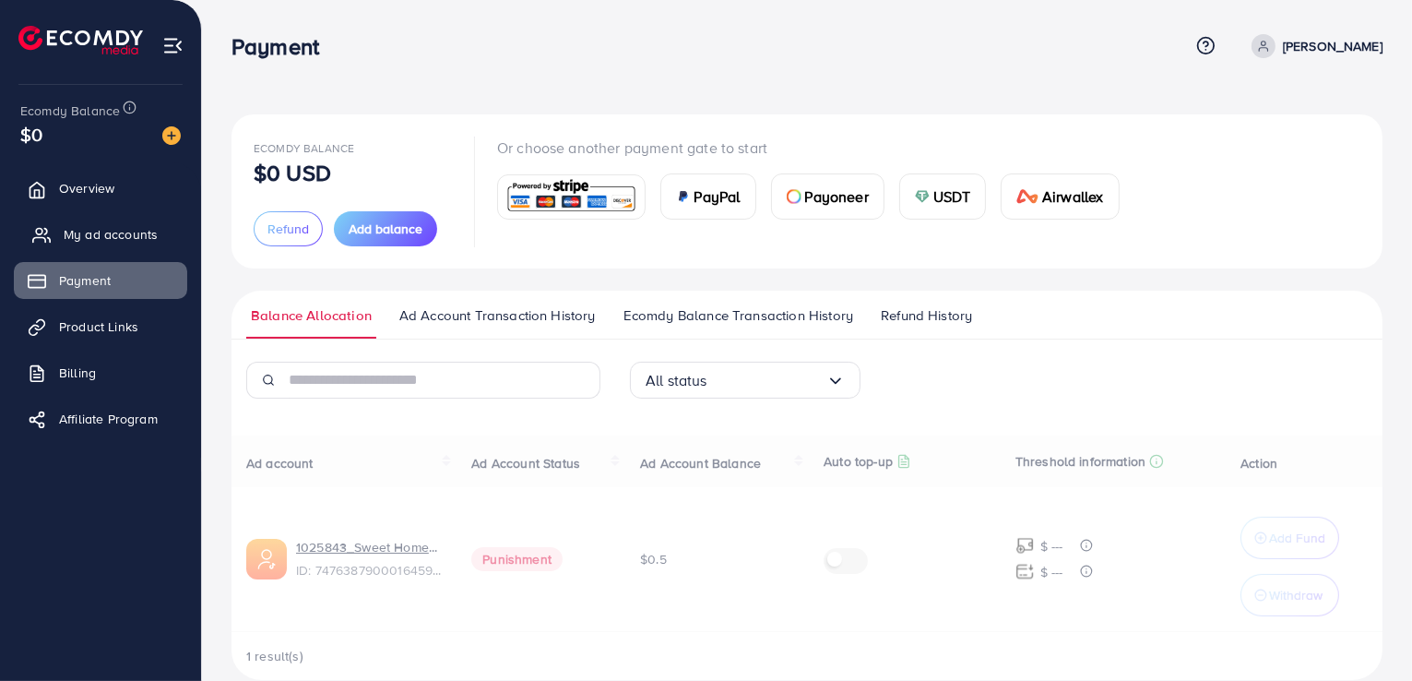
click at [141, 241] on span "My ad accounts" at bounding box center [111, 234] width 94 height 18
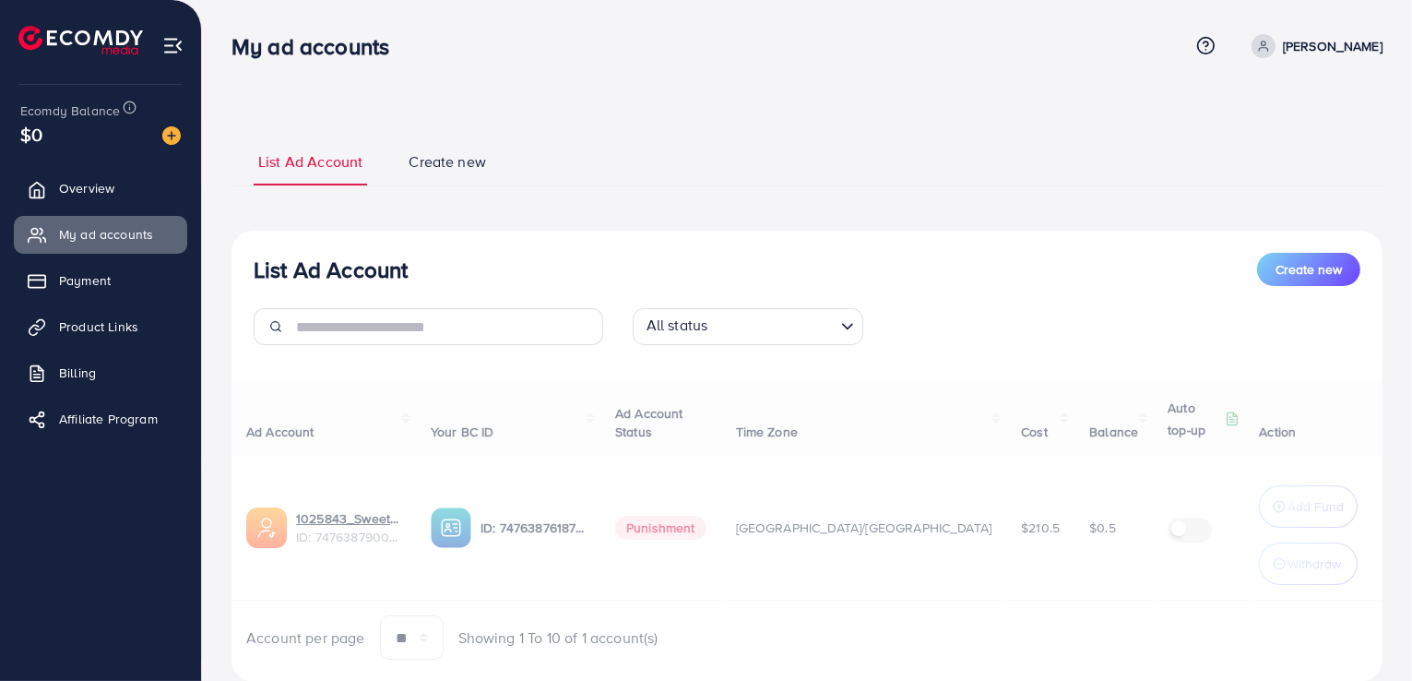
click at [415, 507] on div at bounding box center [807, 500] width 1151 height 21
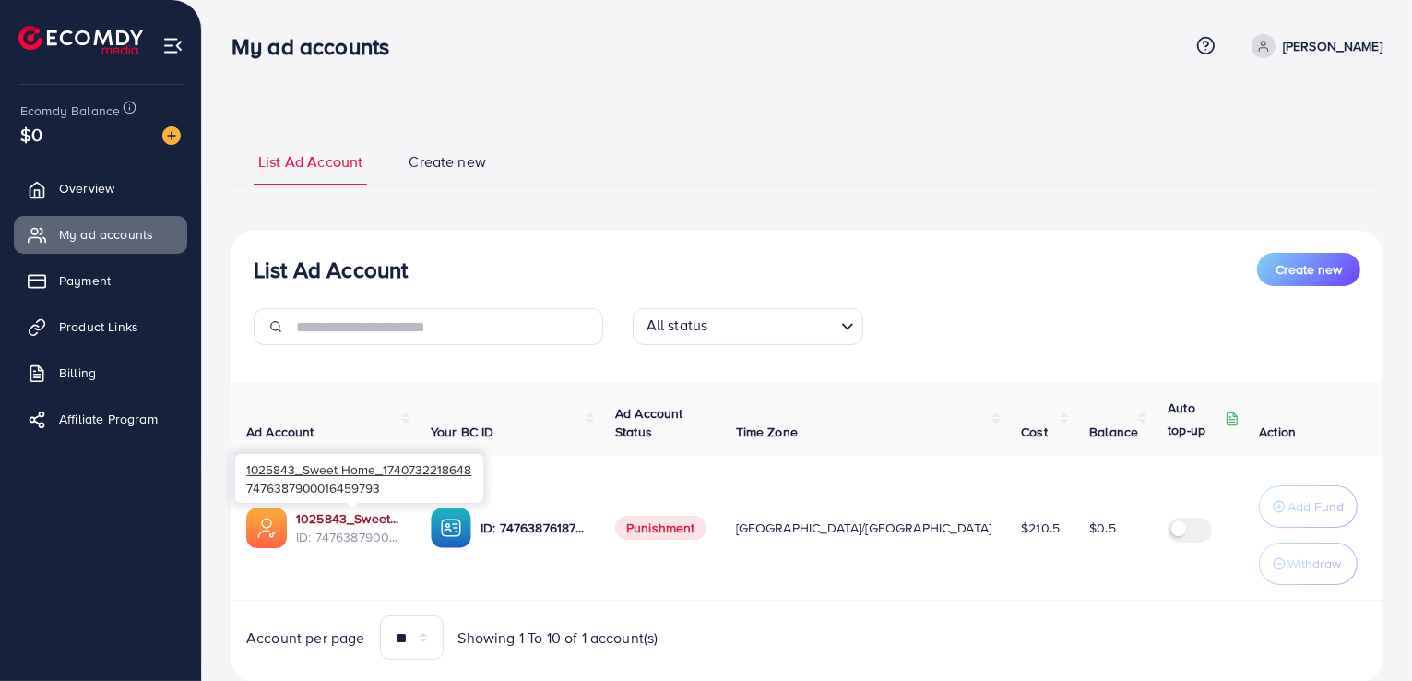
click at [314, 524] on link "1025843_Sweet Home_1740732218648" at bounding box center [348, 518] width 105 height 18
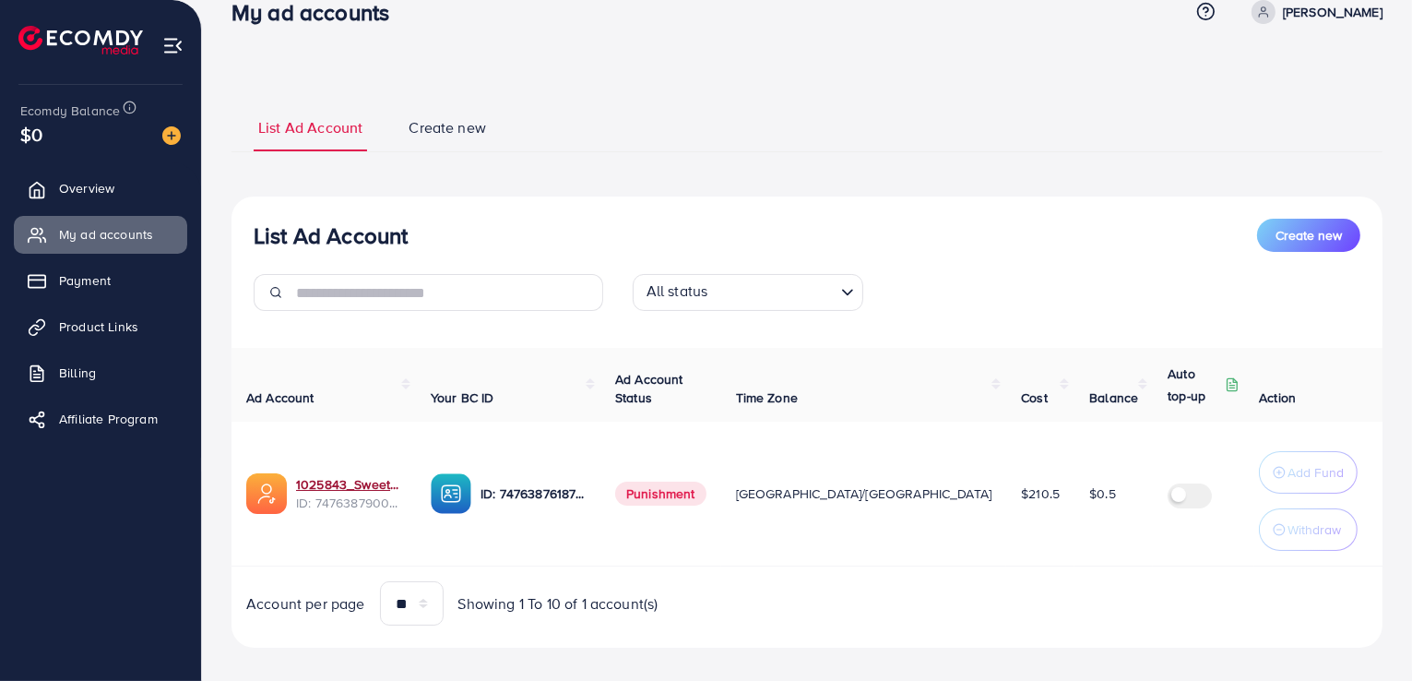
scroll to position [52, 0]
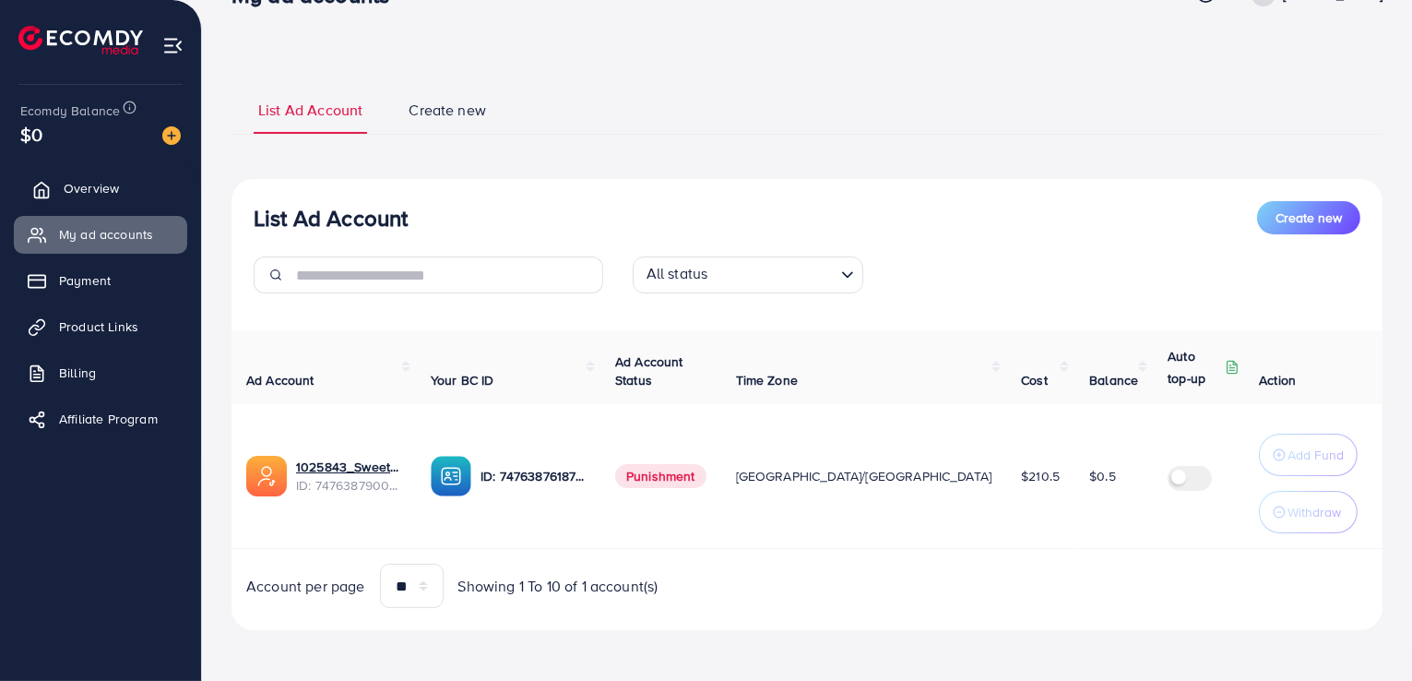
click at [109, 194] on span "Overview" at bounding box center [91, 188] width 55 height 18
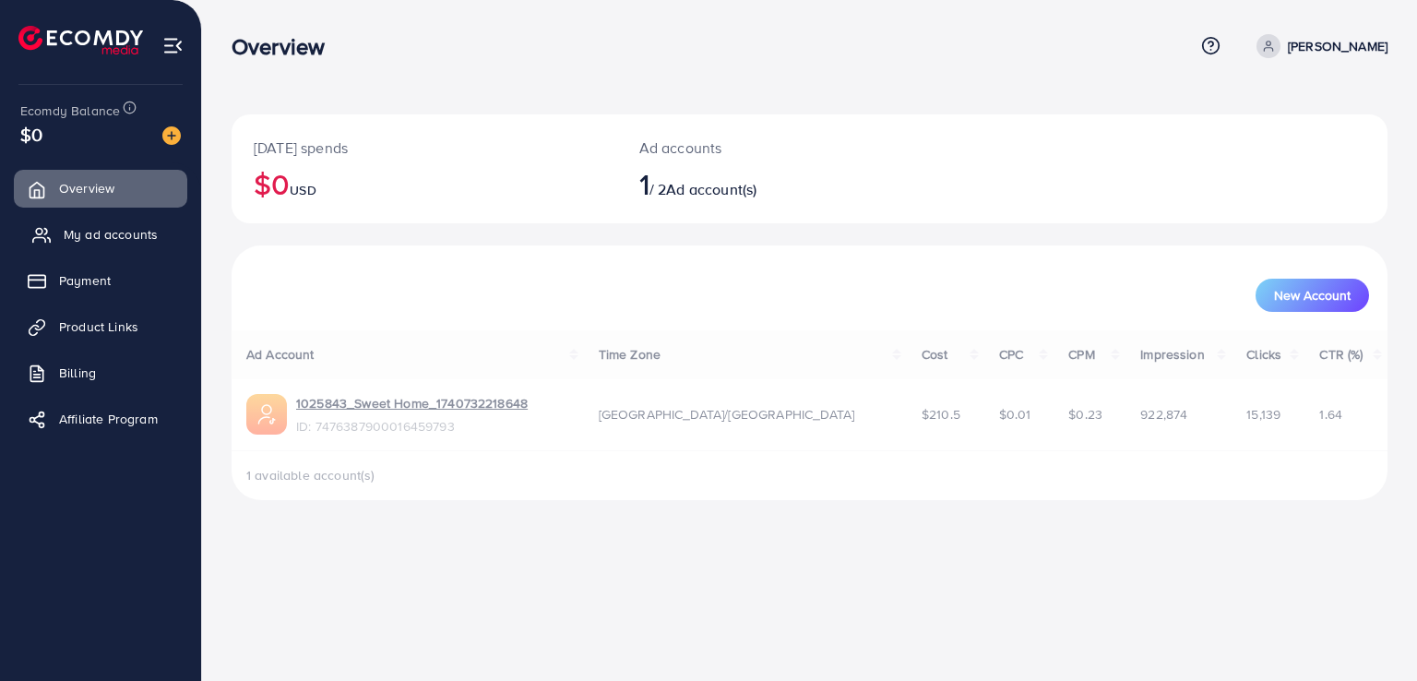
click at [111, 229] on span "My ad accounts" at bounding box center [111, 234] width 94 height 18
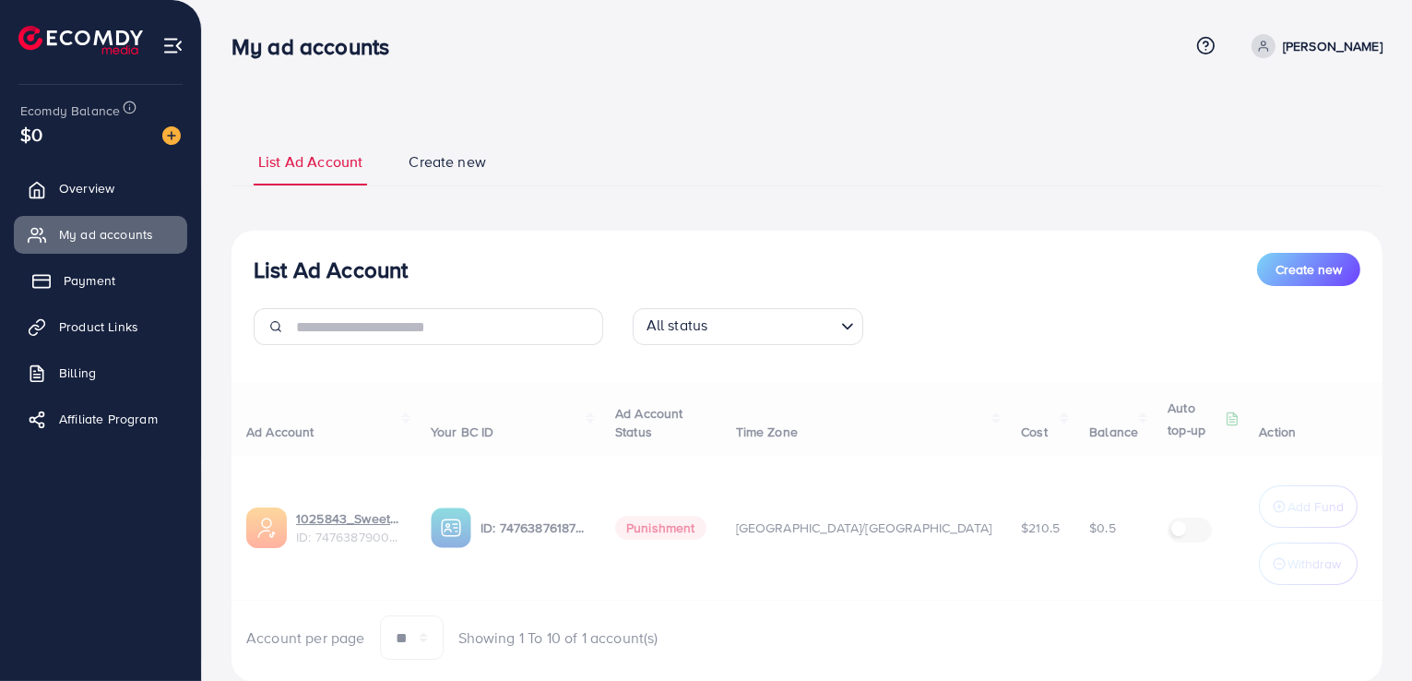
click at [96, 273] on span "Payment" at bounding box center [90, 280] width 52 height 18
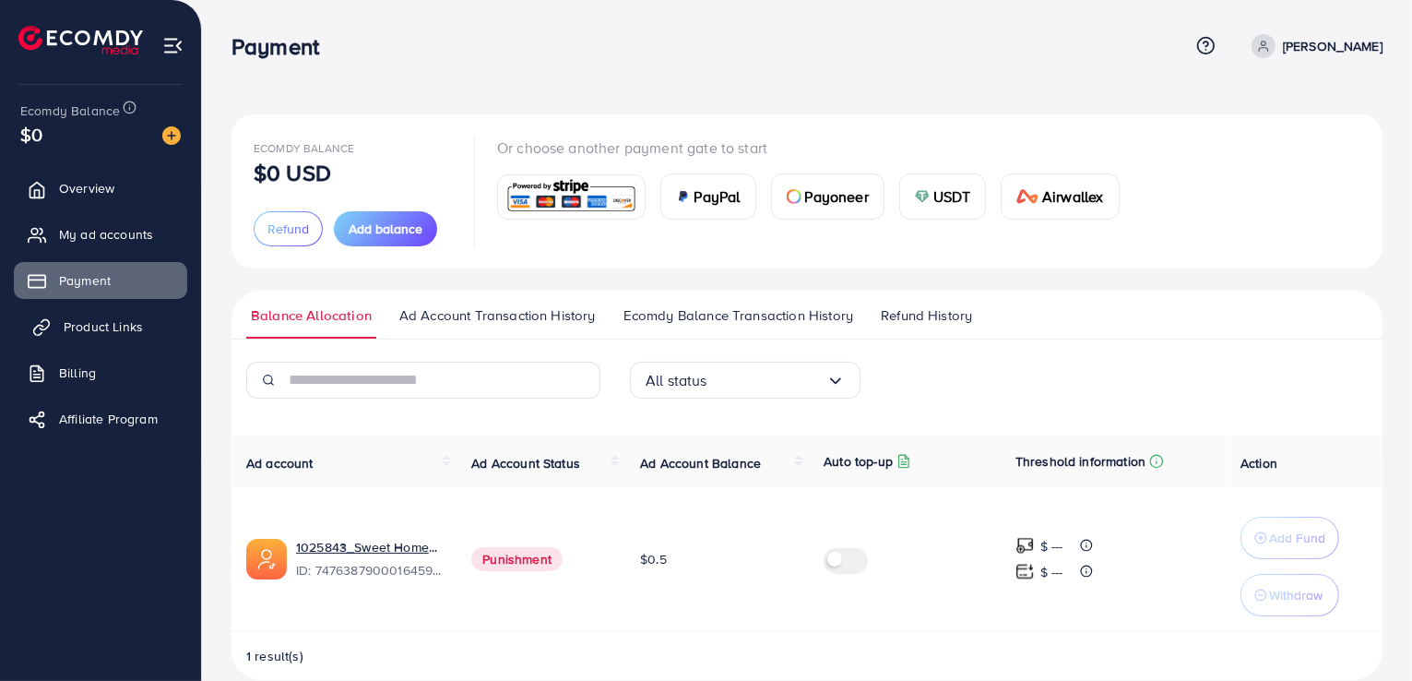
click at [80, 336] on link "Product Links" at bounding box center [100, 326] width 173 height 37
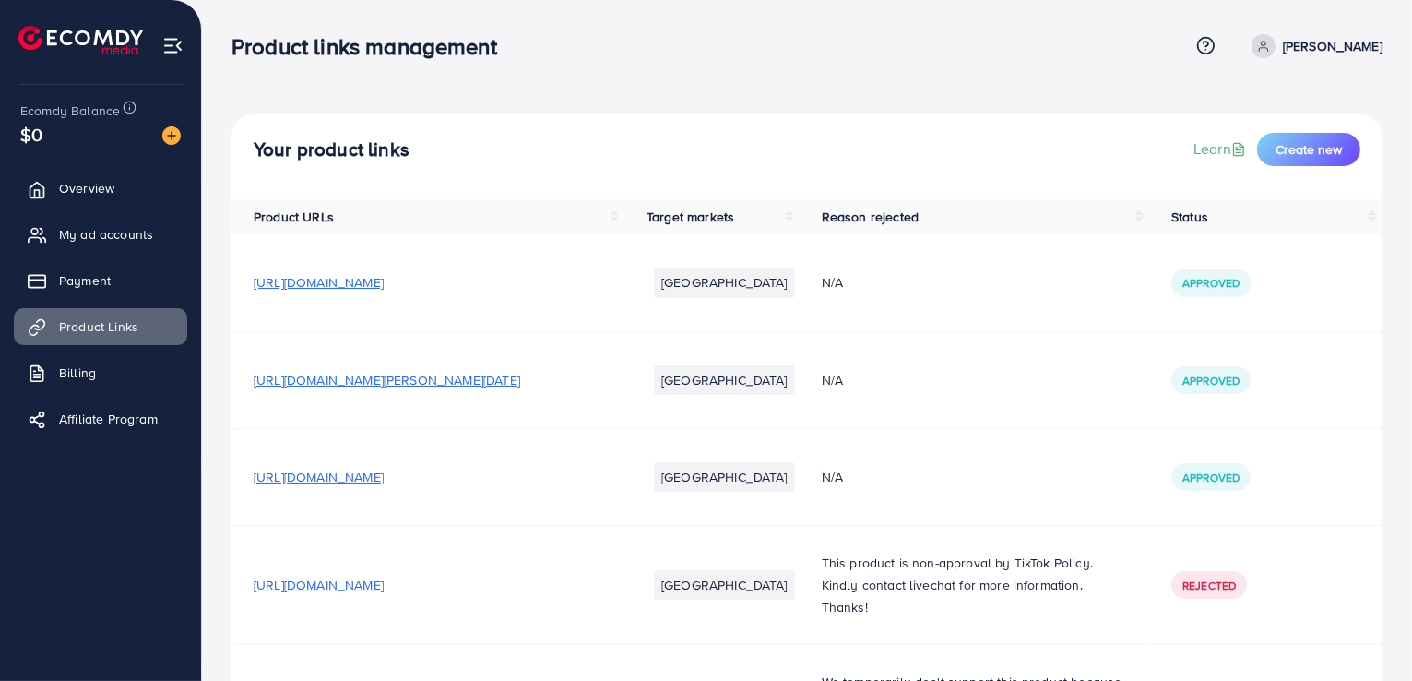
click at [67, 397] on ul "Overview My ad accounts Payment Product Links Billing Affiliate Program" at bounding box center [100, 309] width 201 height 294
click at [77, 267] on link "Payment" at bounding box center [100, 280] width 173 height 37
